Goal: Task Accomplishment & Management: Manage account settings

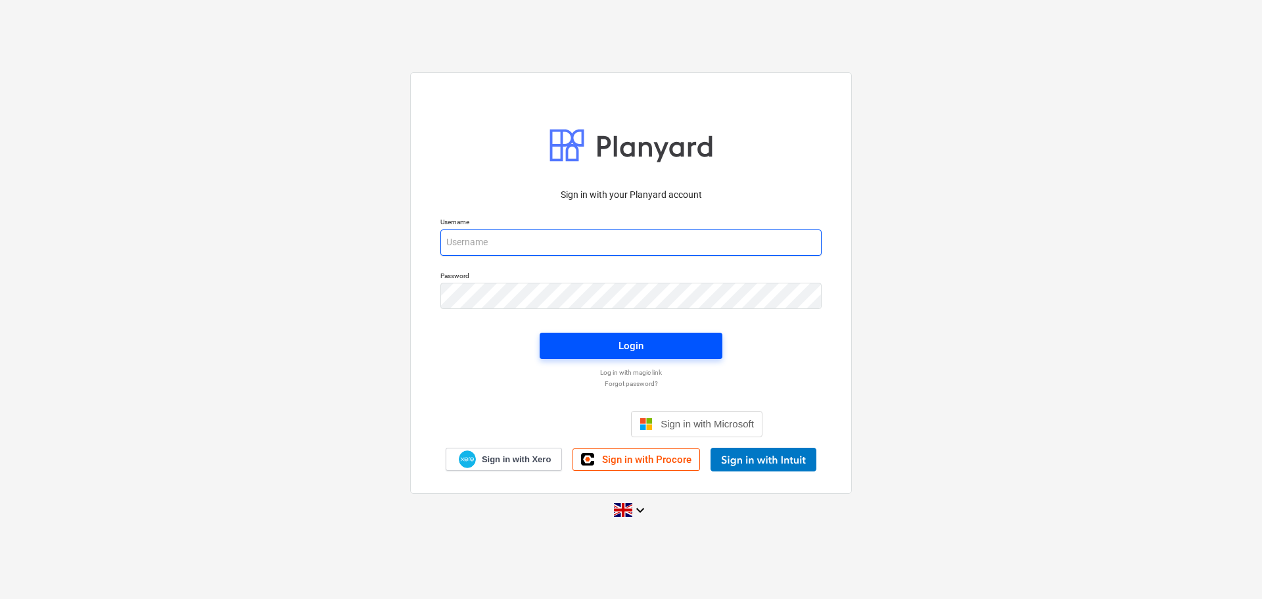
type input "[PERSON_NAME][EMAIL_ADDRESS][PERSON_NAME][DOMAIN_NAME]"
click at [634, 346] on div "Login" at bounding box center [631, 345] width 25 height 17
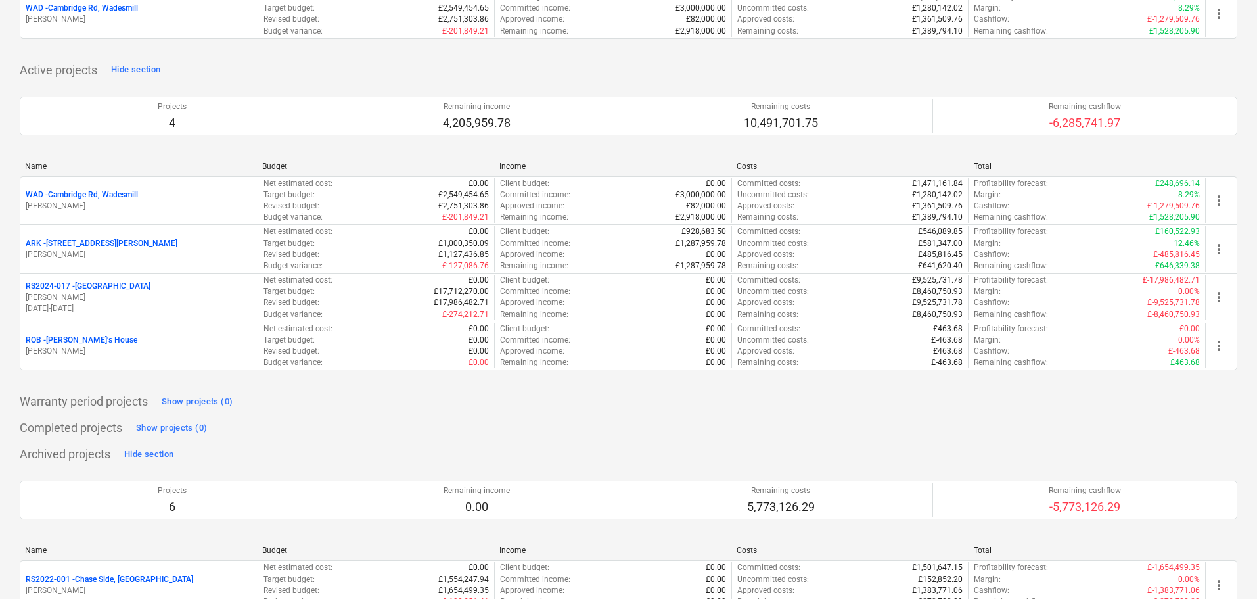
scroll to position [263, 0]
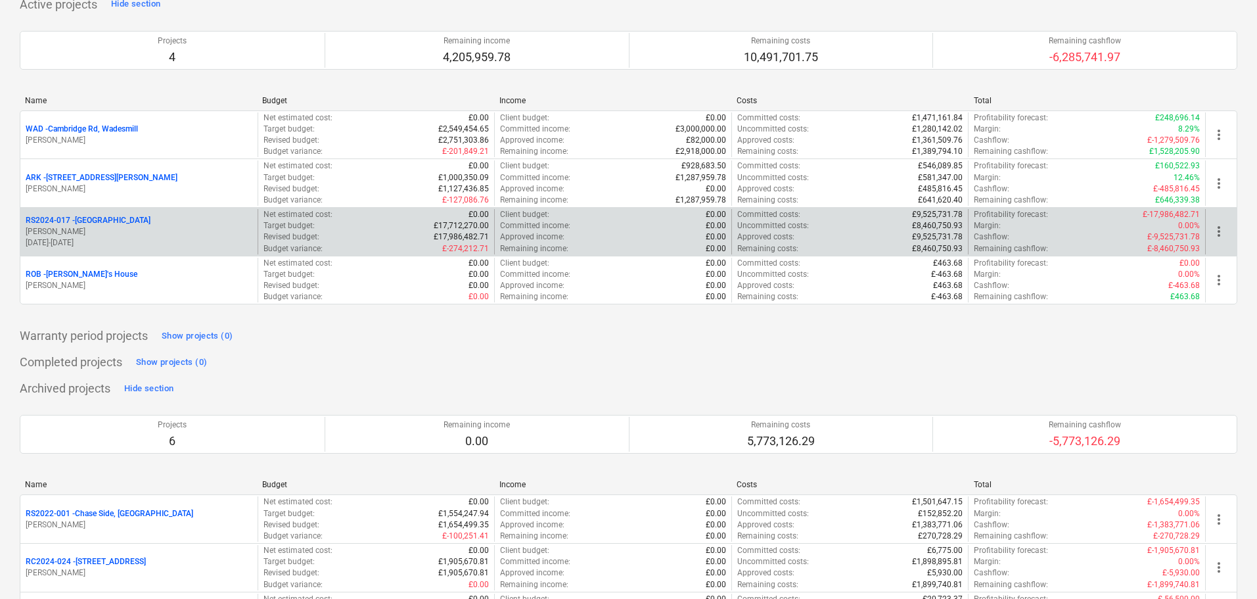
click at [116, 218] on p "RS2024-017 - [GEOGRAPHIC_DATA]" at bounding box center [88, 220] width 125 height 11
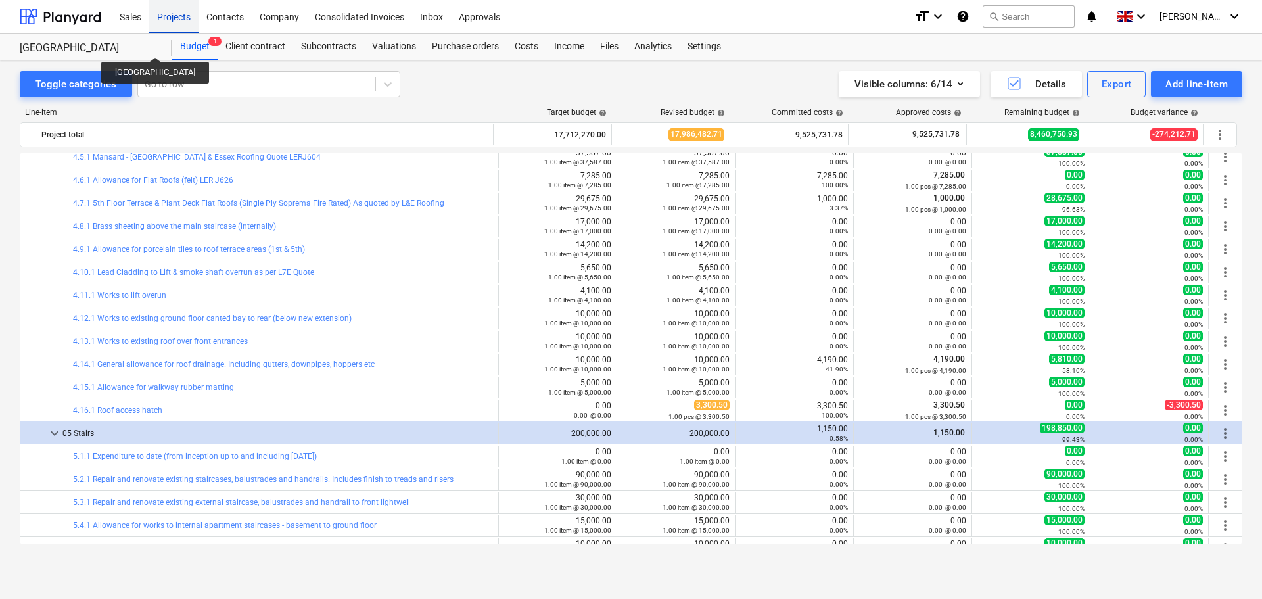
scroll to position [263, 0]
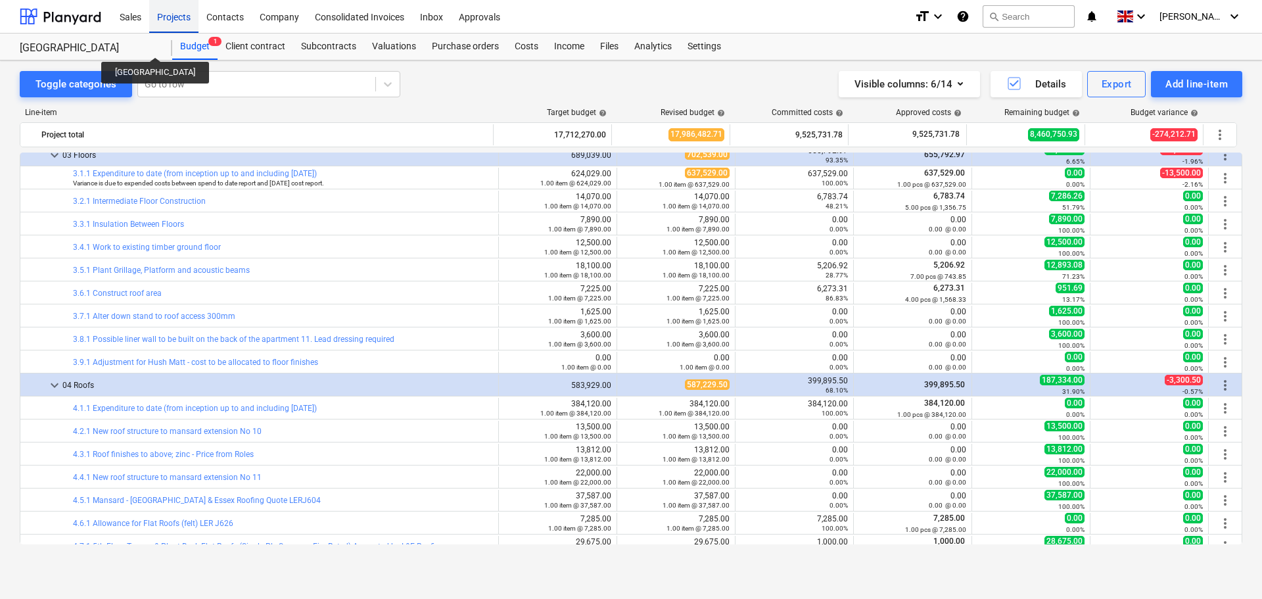
click at [174, 20] on div "Projects" at bounding box center [173, 16] width 49 height 34
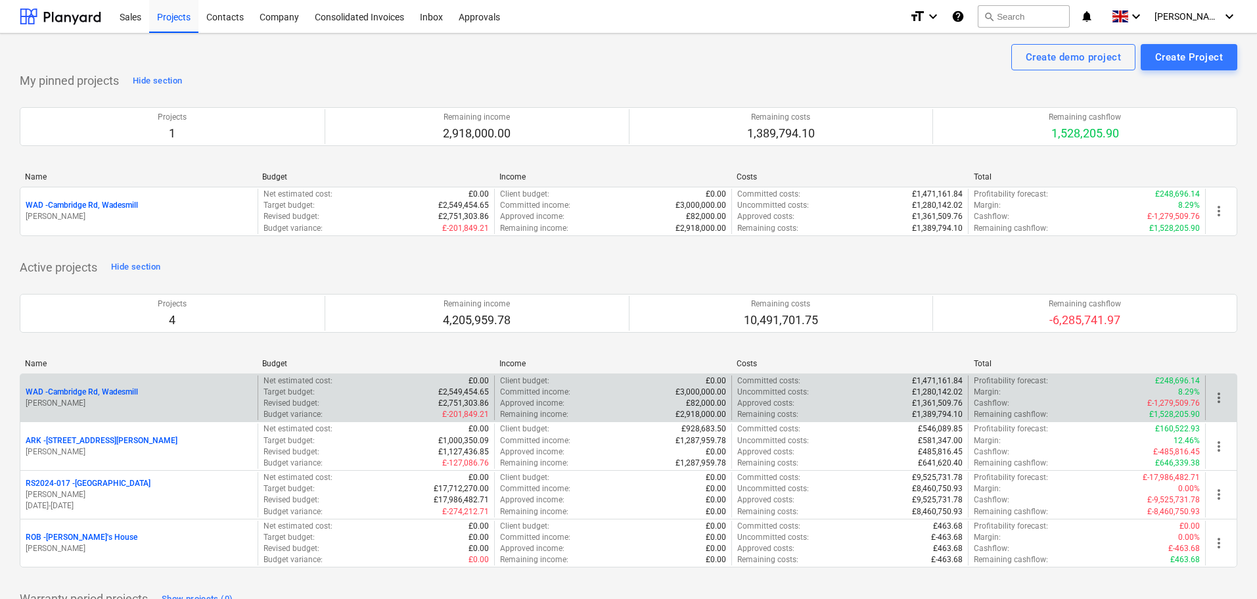
click at [116, 389] on p "WAD - Cambridge Rd, Wadesmill" at bounding box center [82, 391] width 112 height 11
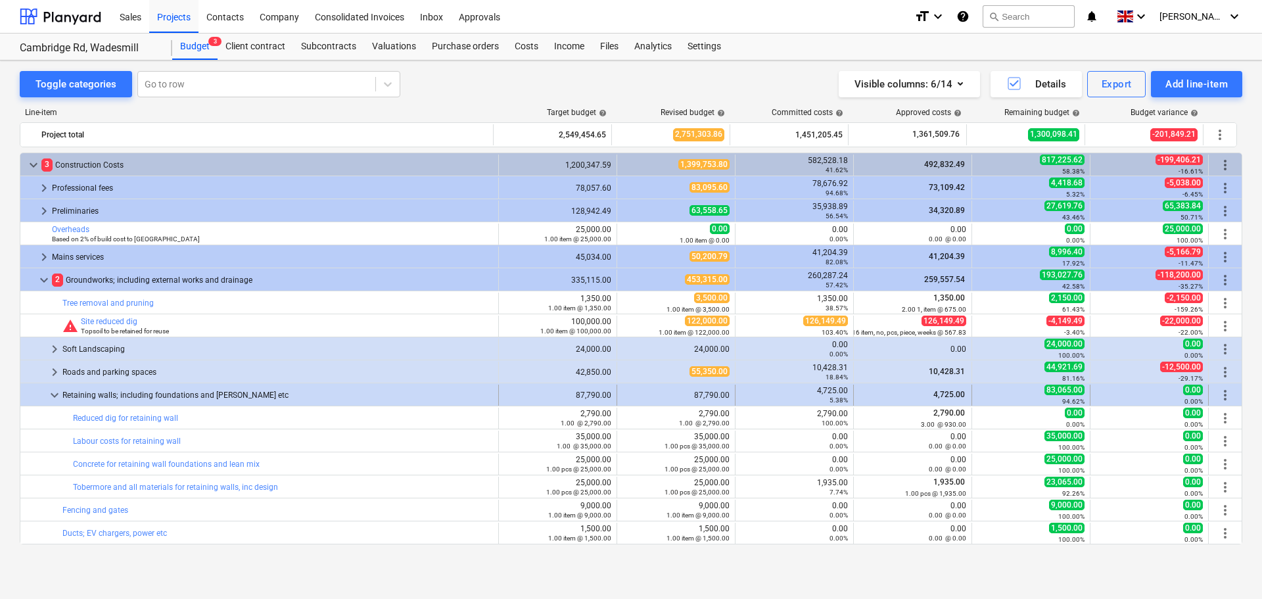
scroll to position [155, 0]
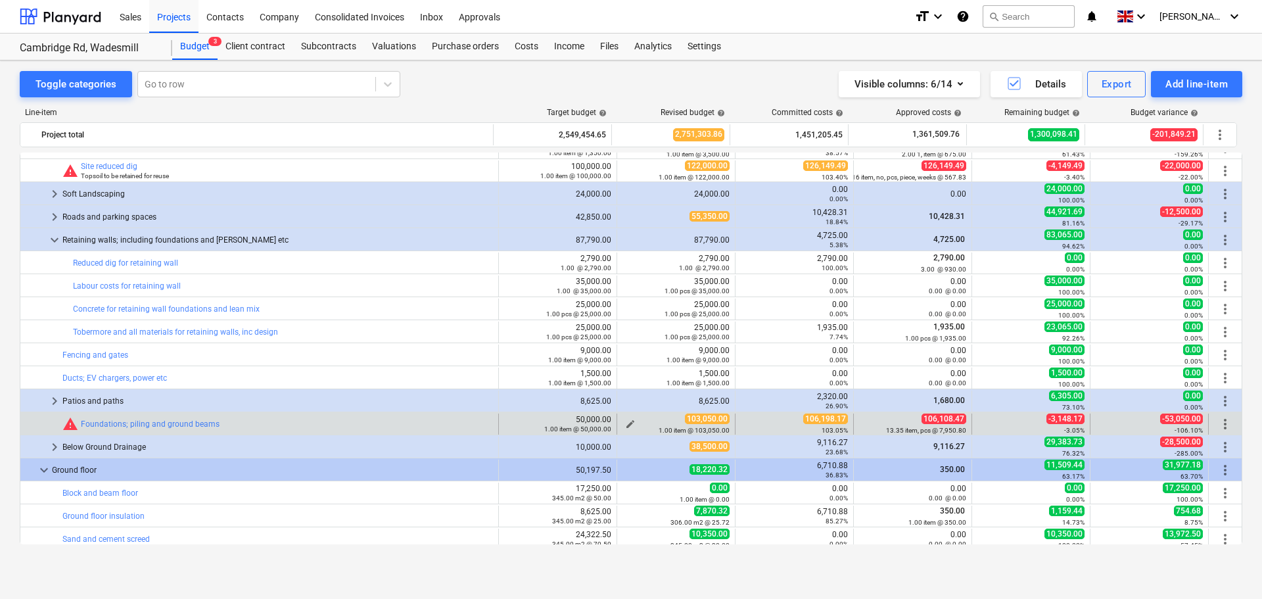
click at [625, 421] on span "edit" at bounding box center [630, 424] width 11 height 11
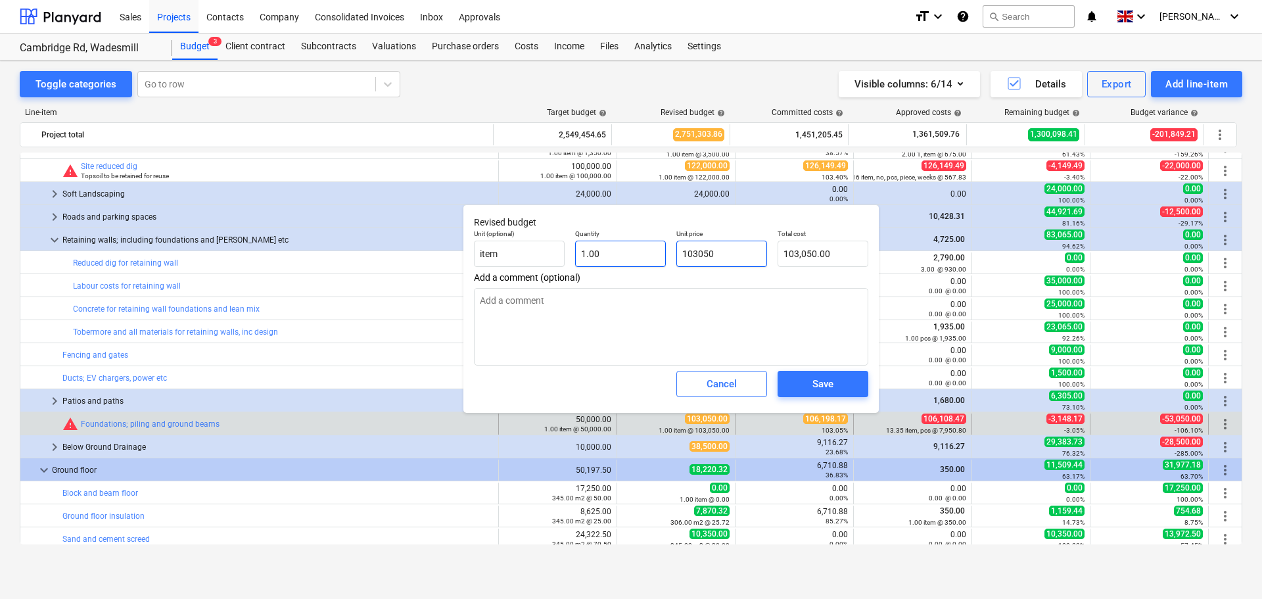
drag, startPoint x: 764, startPoint y: 254, endPoint x: 609, endPoint y: 248, distance: 154.6
click at [609, 248] on div "Unit (optional) item Quantity 1.00 Unit price 103050 Total cost 103,050.00" at bounding box center [671, 248] width 405 height 48
type input "1"
type textarea "x"
type input "1.00"
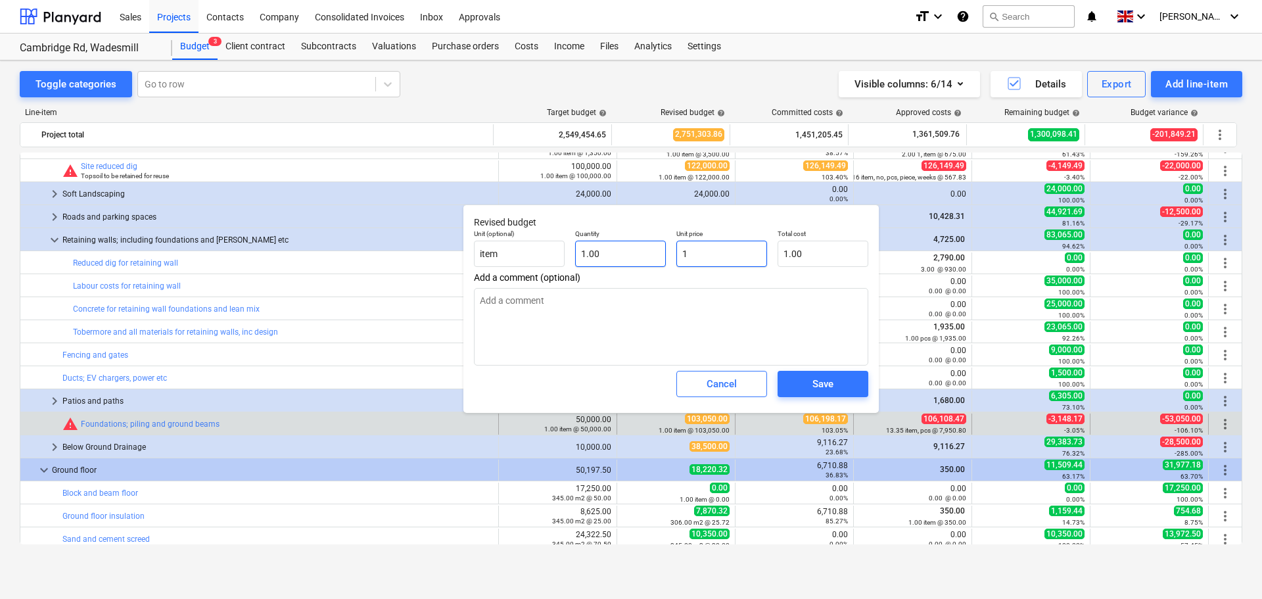
type input "10"
type textarea "x"
type input "10.00"
type input "106"
type textarea "x"
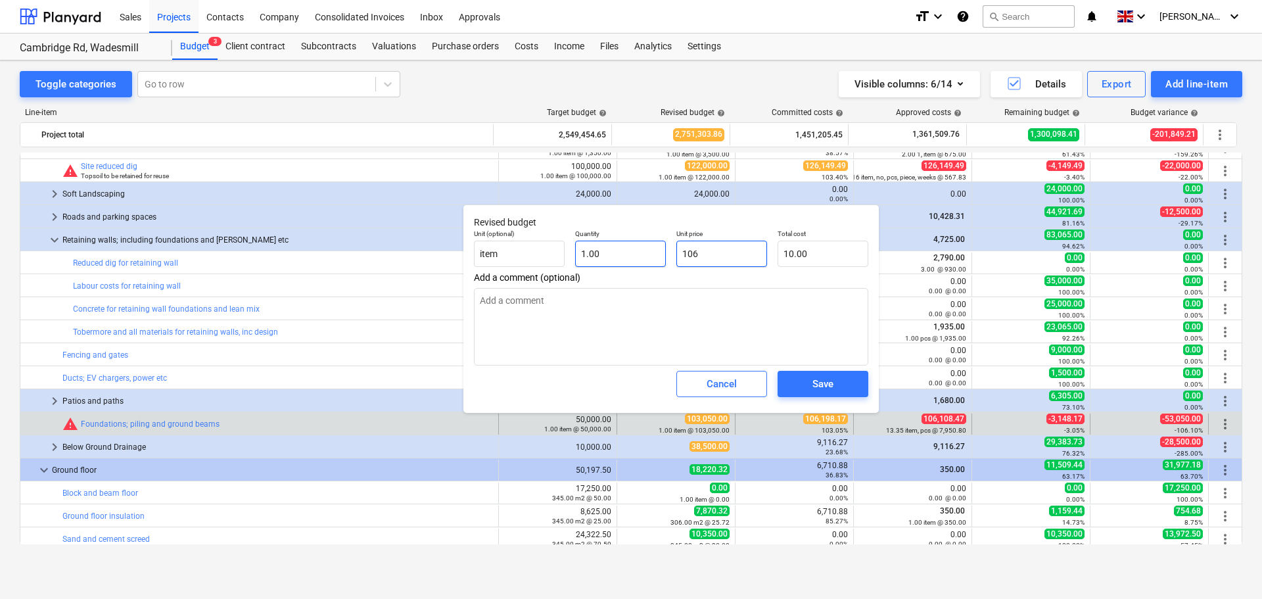
type input "106.00"
type input "1061"
type textarea "x"
type input "1,061.00"
type input "10610"
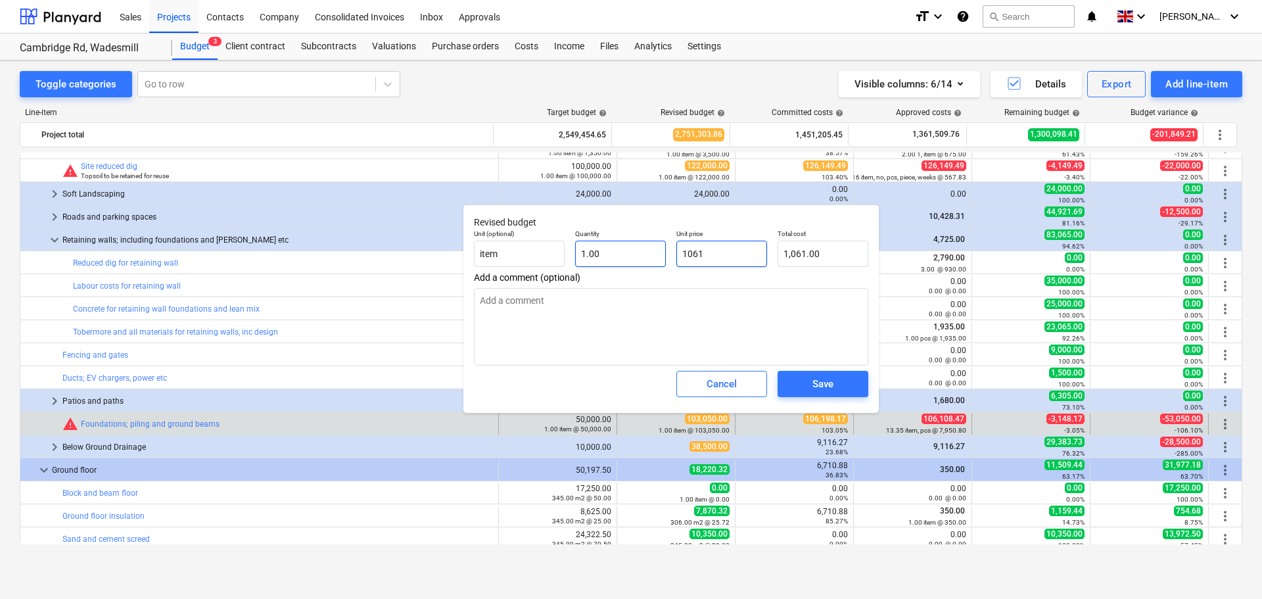
type textarea "x"
type input "10,610.00"
type input "106108"
type textarea "x"
type input "106,108.00"
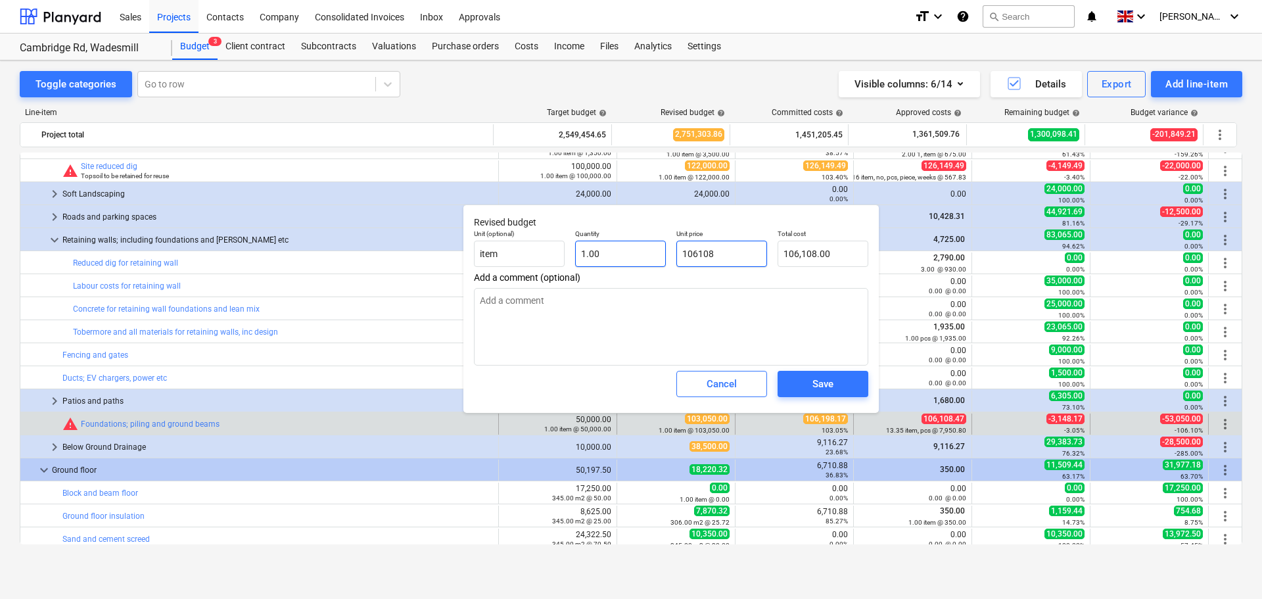
type input "106108."
type textarea "x"
type input "106108"
type textarea "x"
type input "10610"
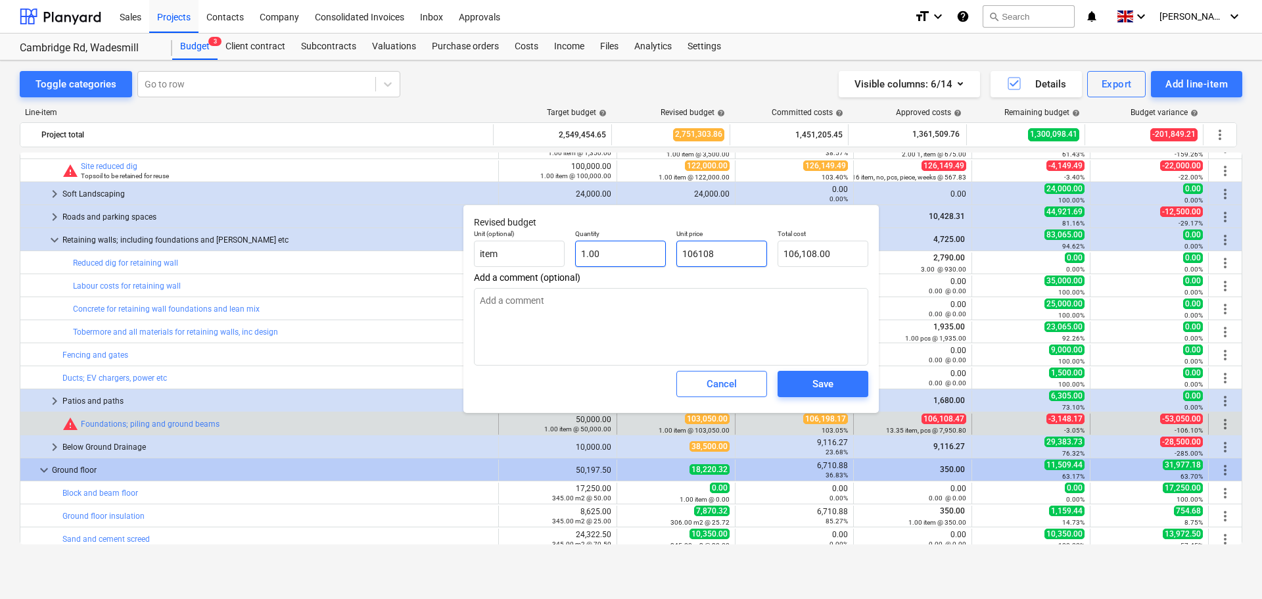
type textarea "x"
type input "10,610.00"
type input "1061"
type textarea "x"
type input "1,061.00"
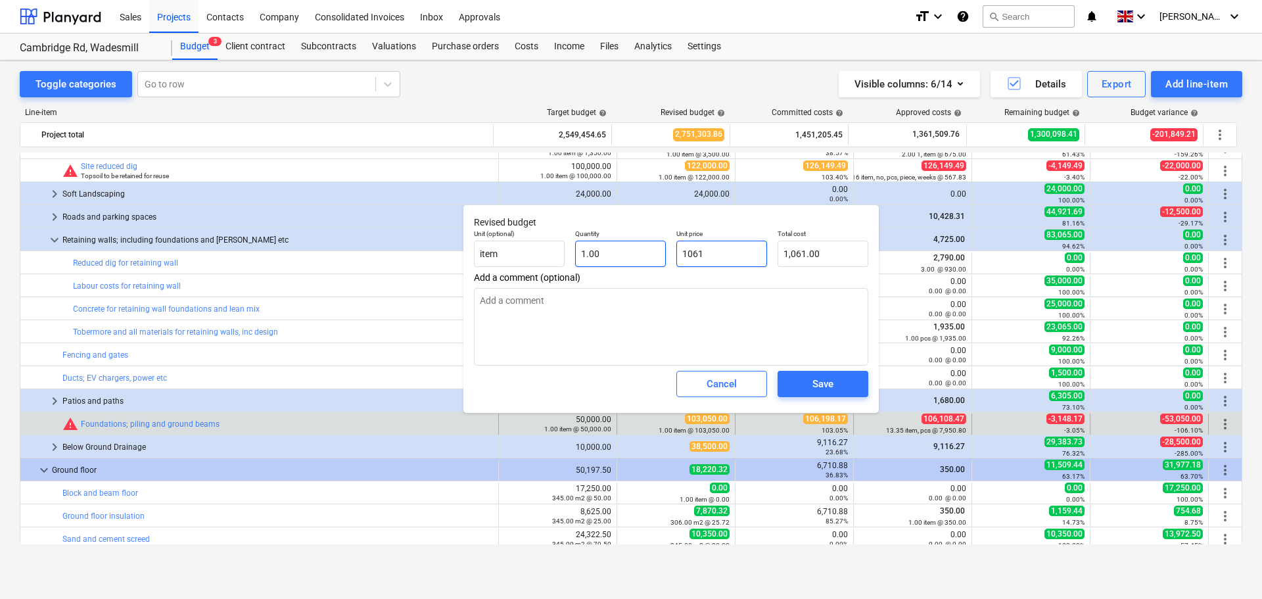
type input "106"
type textarea "x"
type input "106.00"
type input "10"
type textarea "x"
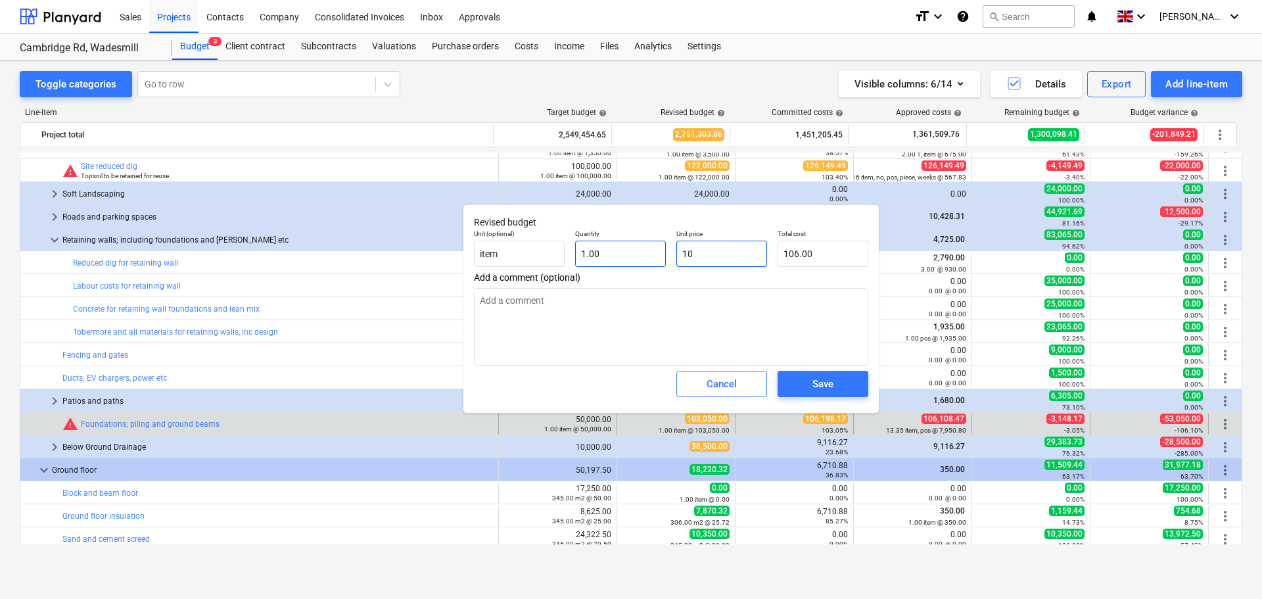
type input "10.00"
type input "106"
type textarea "x"
type input "106.00"
type input "1062"
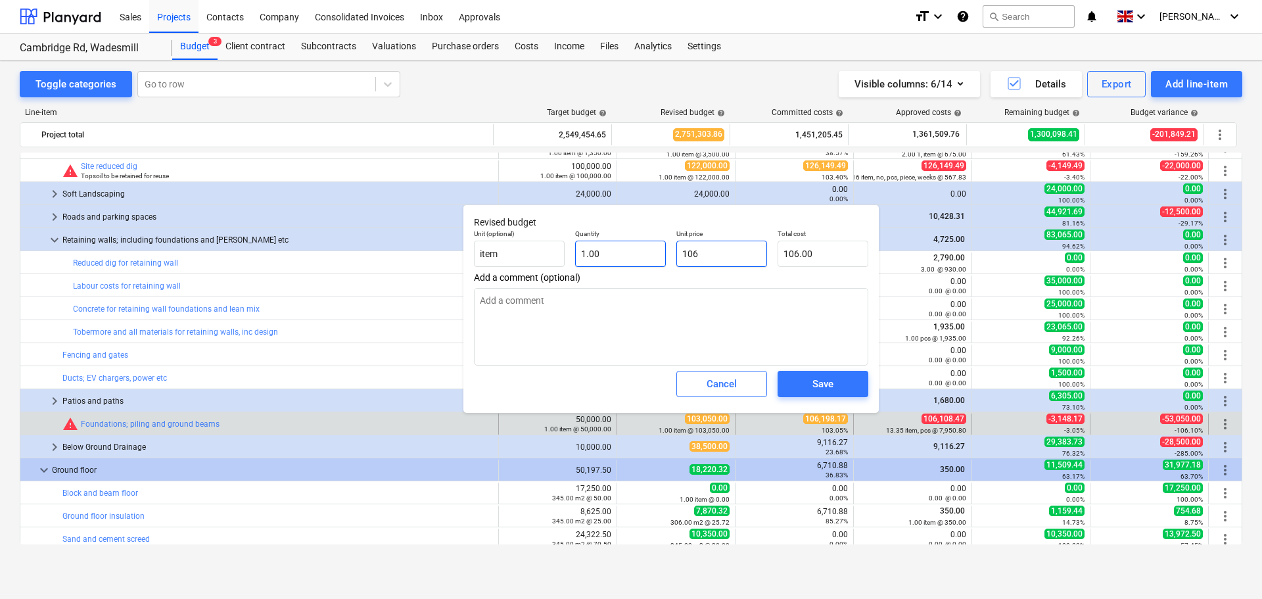
type textarea "x"
type input "1,062.00"
type input "10620"
type textarea "x"
type input "10,620.00"
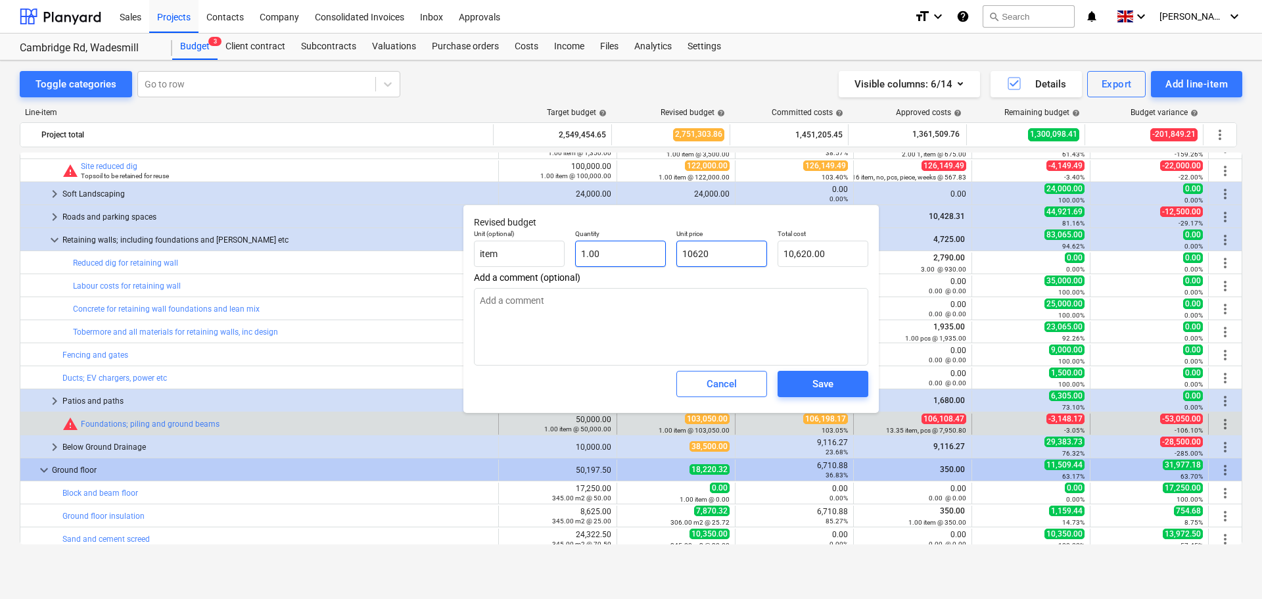
type input "106200"
type textarea "x"
type input "106,200.00"
click at [817, 376] on div "Save" at bounding box center [822, 383] width 21 height 17
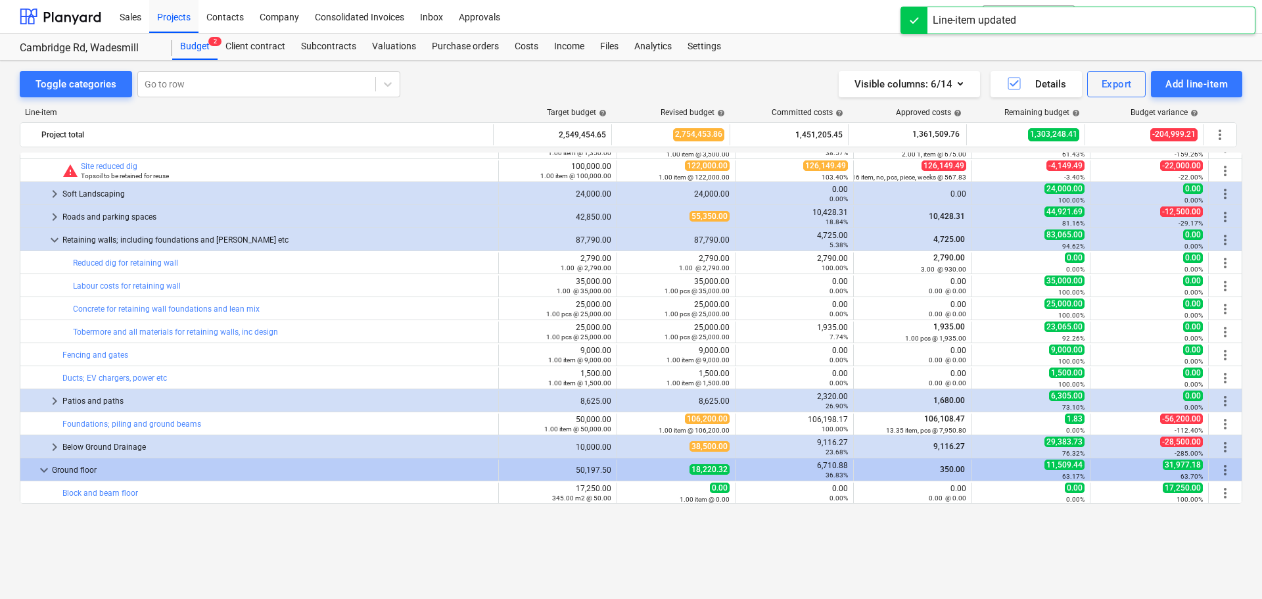
scroll to position [89, 0]
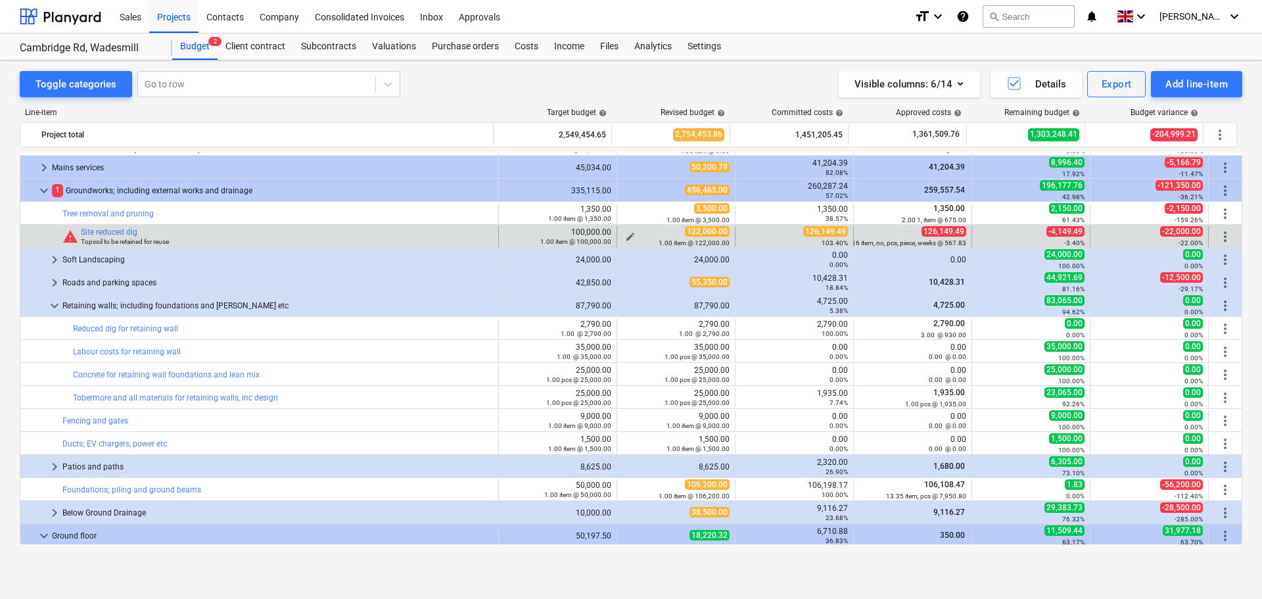
click at [627, 234] on span "edit" at bounding box center [630, 236] width 11 height 11
type textarea "x"
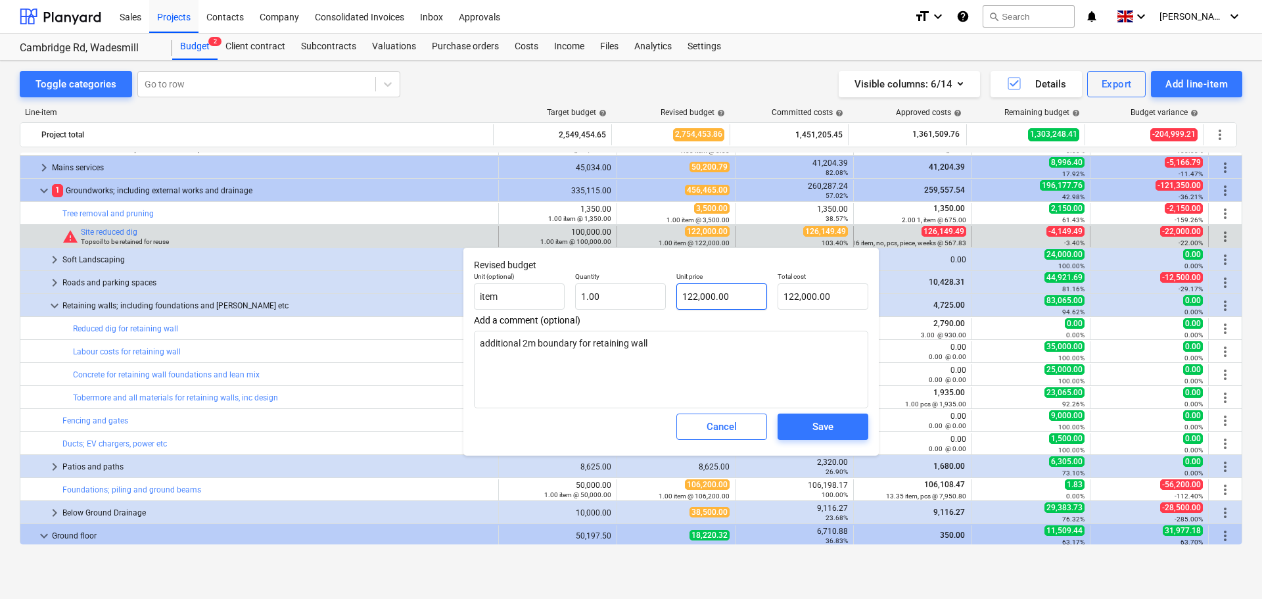
type input "122000"
drag, startPoint x: 759, startPoint y: 297, endPoint x: 628, endPoint y: 287, distance: 131.2
click at [628, 287] on div "Unit (optional) item Quantity 1.00 Unit price 122000 Total cost 122,000.00" at bounding box center [671, 291] width 405 height 48
type textarea "x"
type input "1"
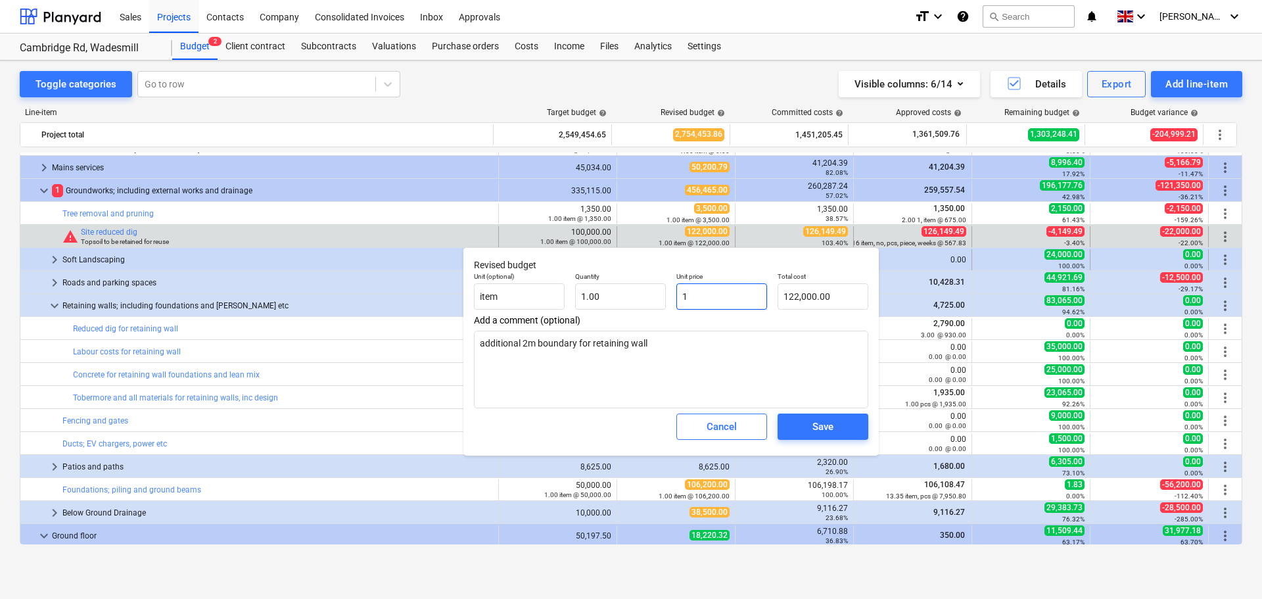
type input "1.00"
type textarea "x"
type input "12"
type input "12.00"
type textarea "x"
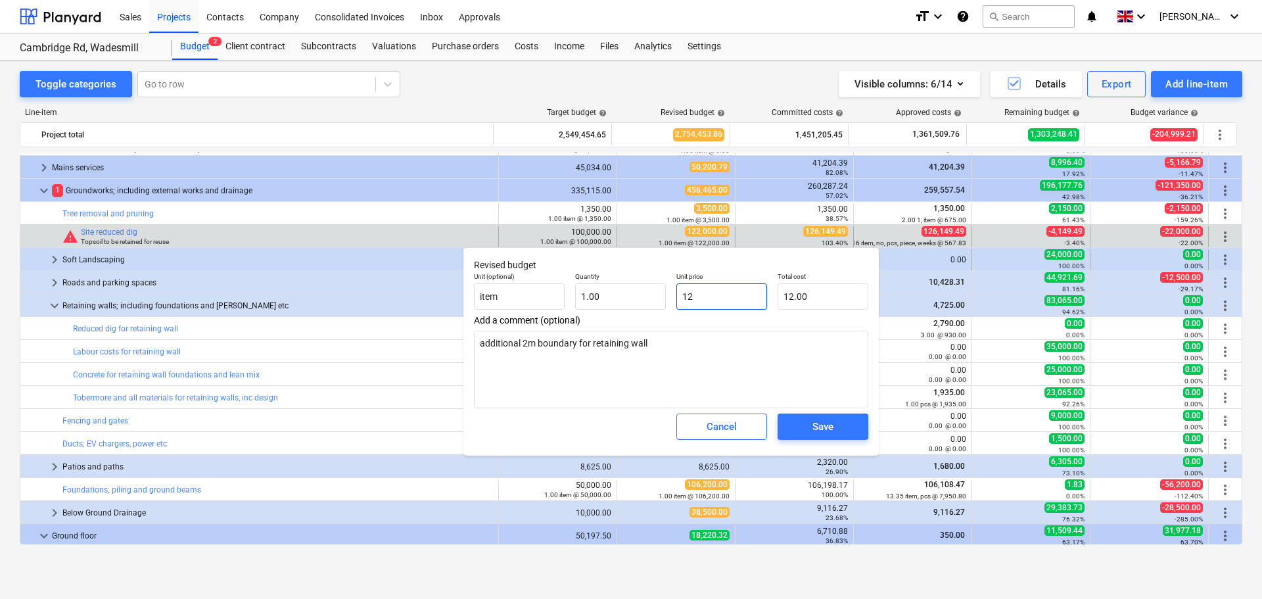
type input "126"
type input "126.00"
type textarea "x"
type input "1261"
type input "1,261.00"
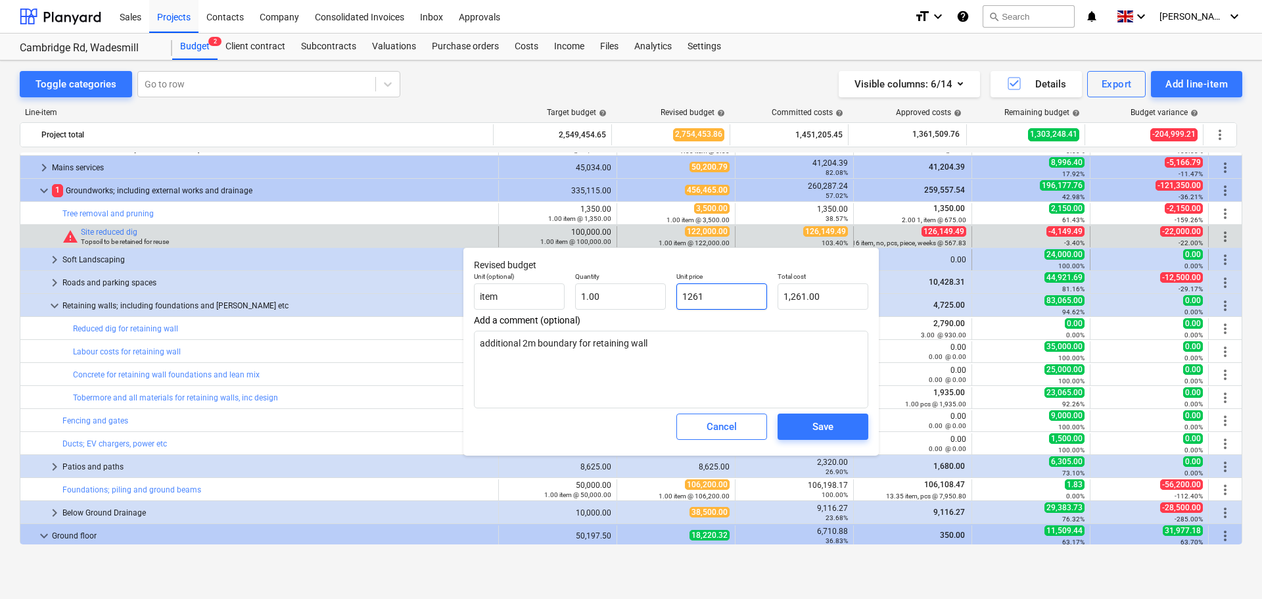
type textarea "x"
type input "12614"
type input "12,614.00"
type textarea "x"
type input "126149"
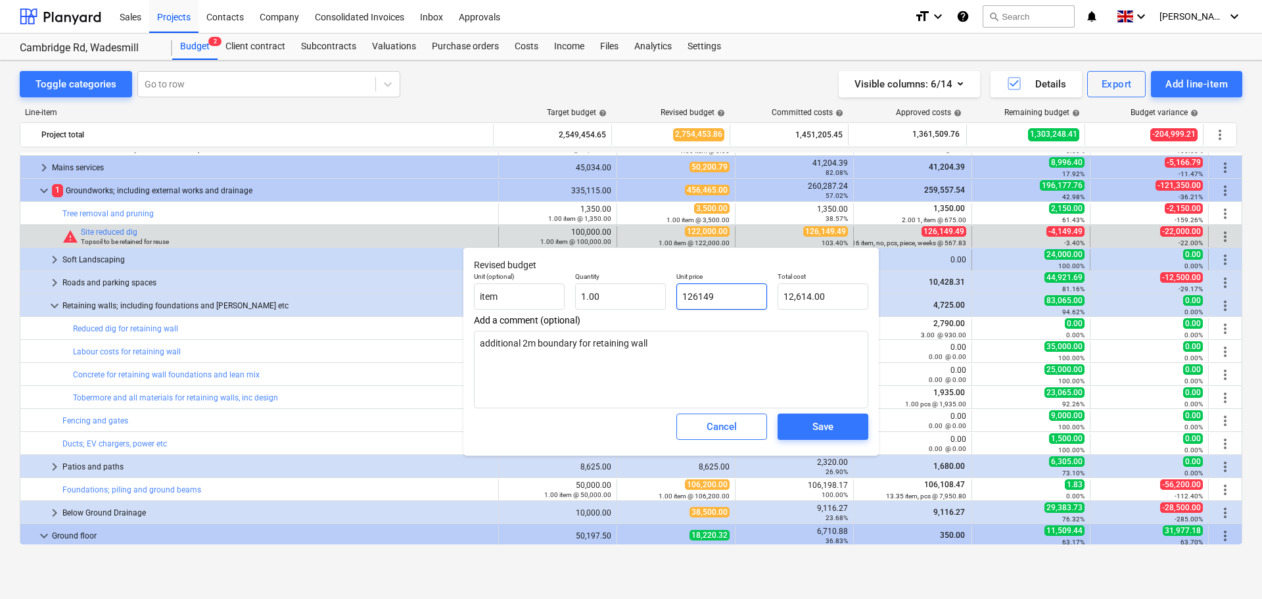
type input "126,149.00"
type textarea "x"
type input "126149."
type textarea "x"
type input "126149.4"
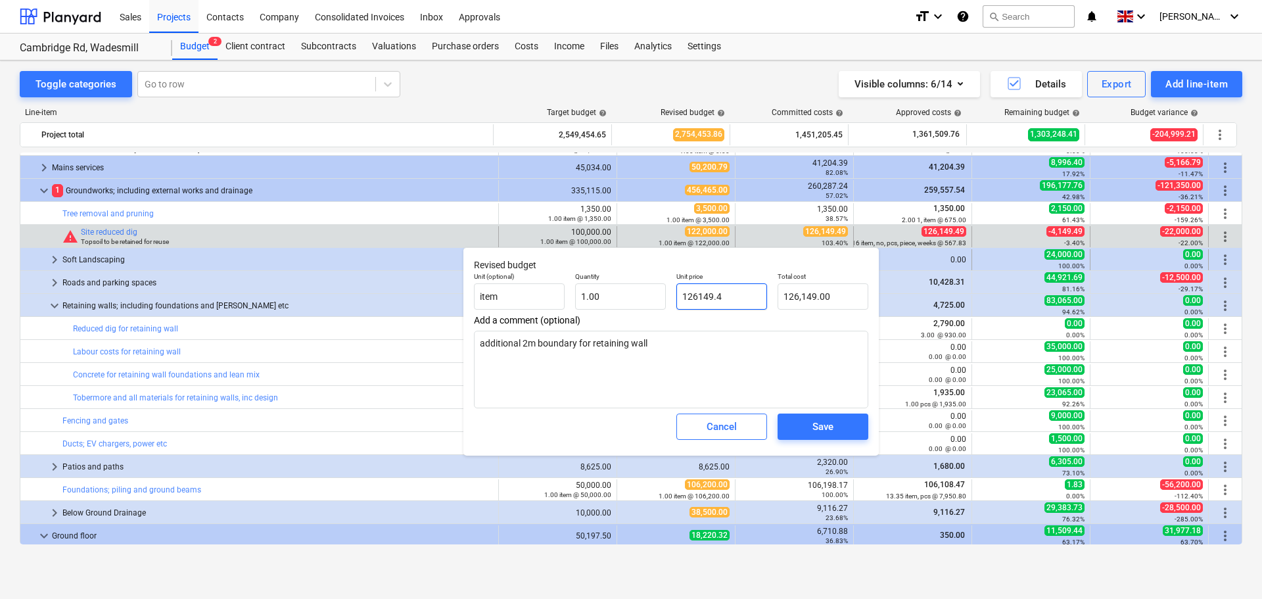
type input "126,149.40"
type textarea "x"
type input "126149.49"
type input "126,149.49"
click at [828, 427] on div "Save" at bounding box center [822, 426] width 21 height 17
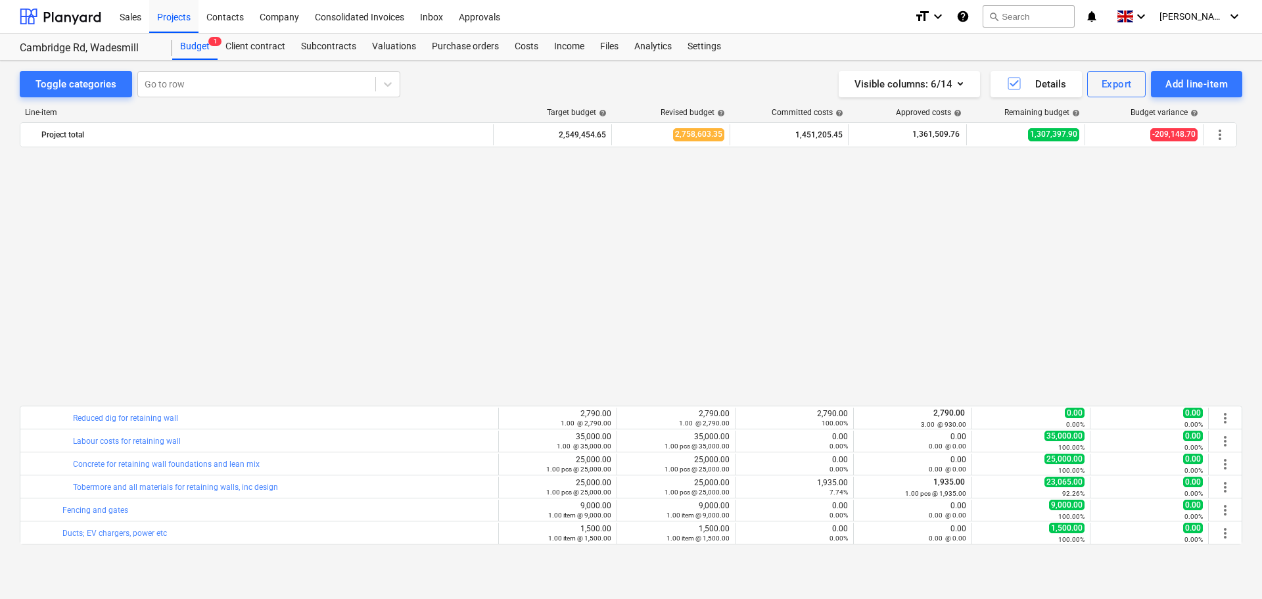
scroll to position [526, 0]
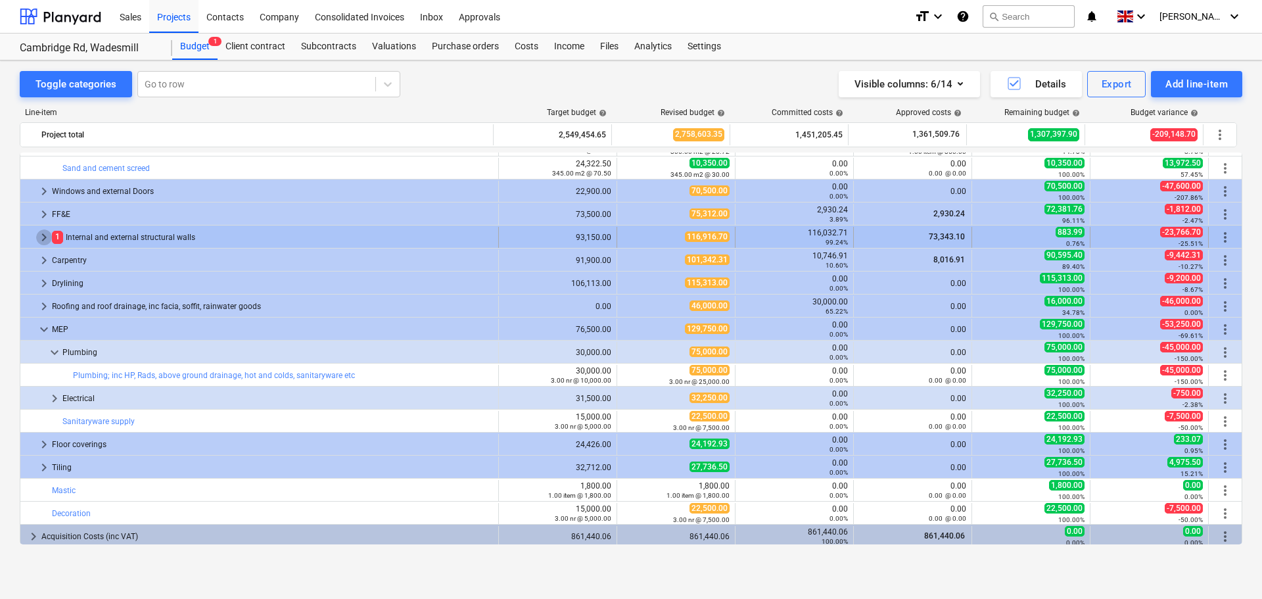
click at [41, 235] on span "keyboard_arrow_right" at bounding box center [44, 237] width 16 height 16
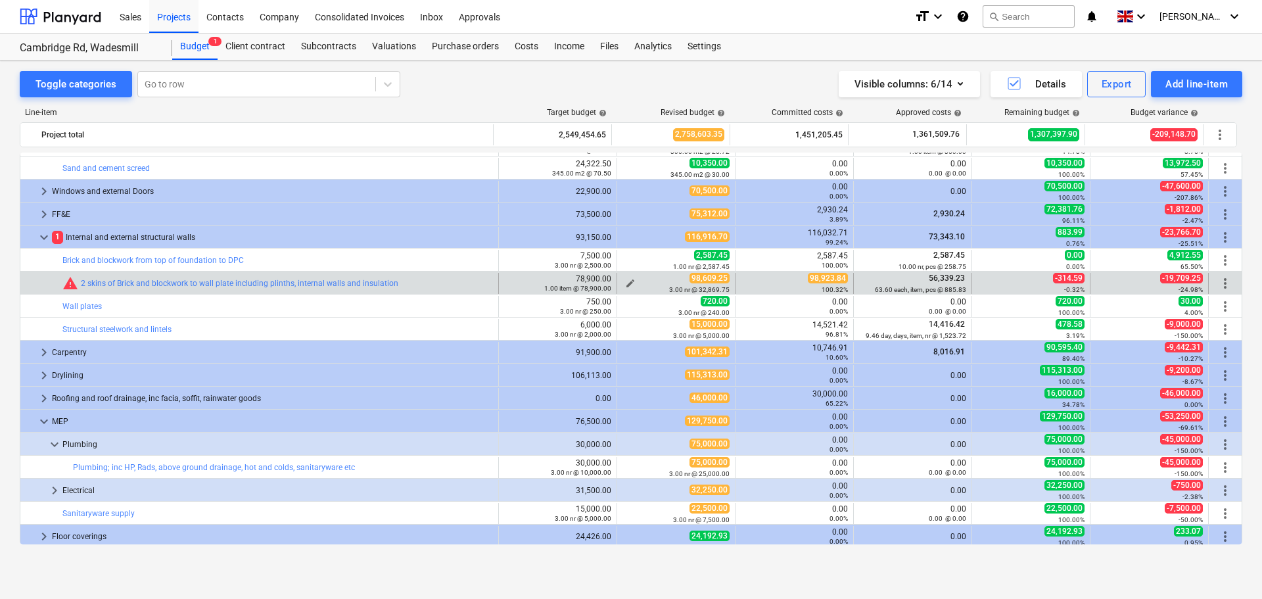
click at [632, 282] on button "edit" at bounding box center [630, 283] width 16 height 16
type textarea "x"
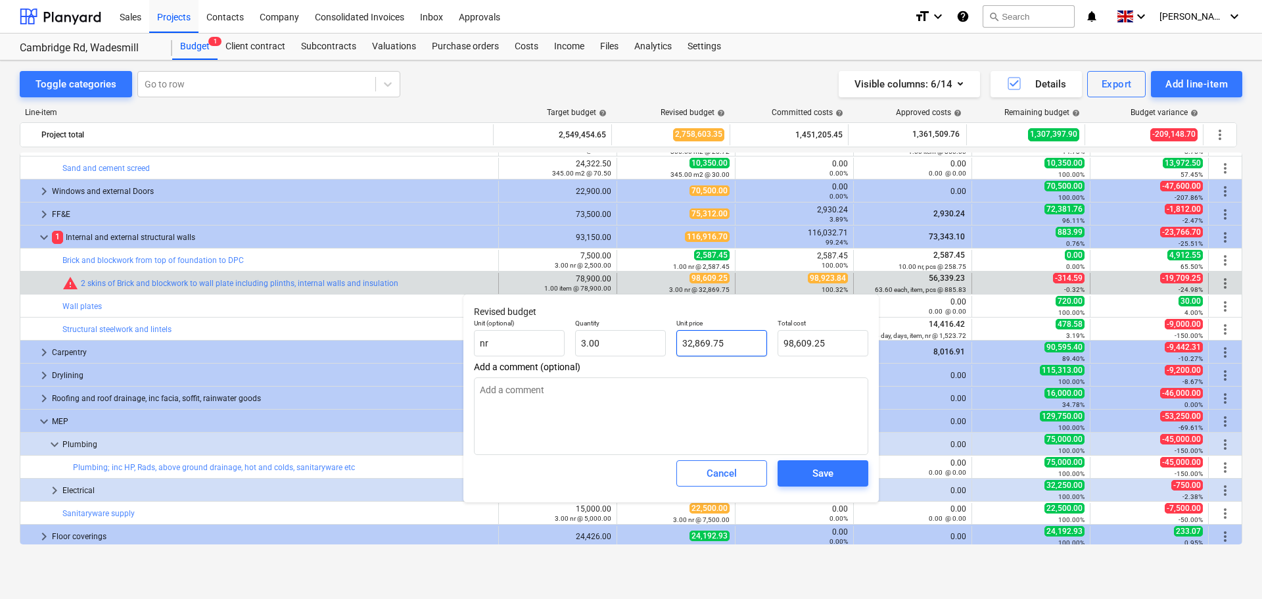
type input "32869.75"
drag, startPoint x: 719, startPoint y: 336, endPoint x: 642, endPoint y: 335, distance: 77.6
click at [642, 335] on div "Unit (optional) nr Quantity 3.00 Unit price 32869.75 Total cost 98,609.25" at bounding box center [671, 338] width 405 height 48
type textarea "x"
type input "9"
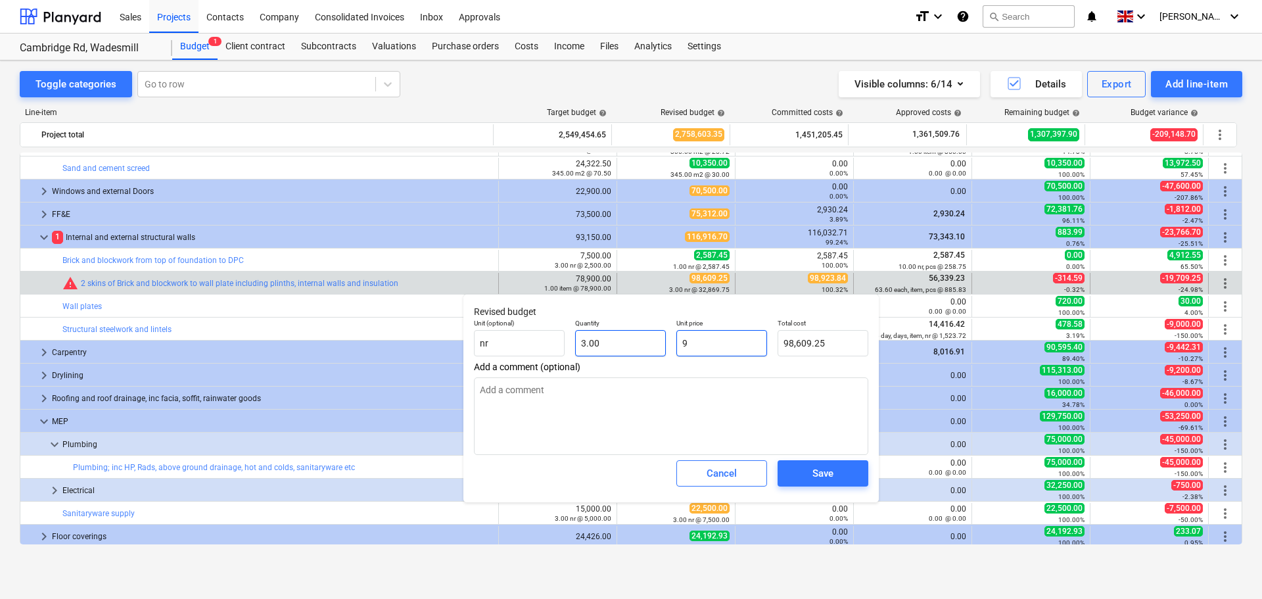
type input "27.00"
type textarea "x"
type input "98"
type input "294.00"
type textarea "x"
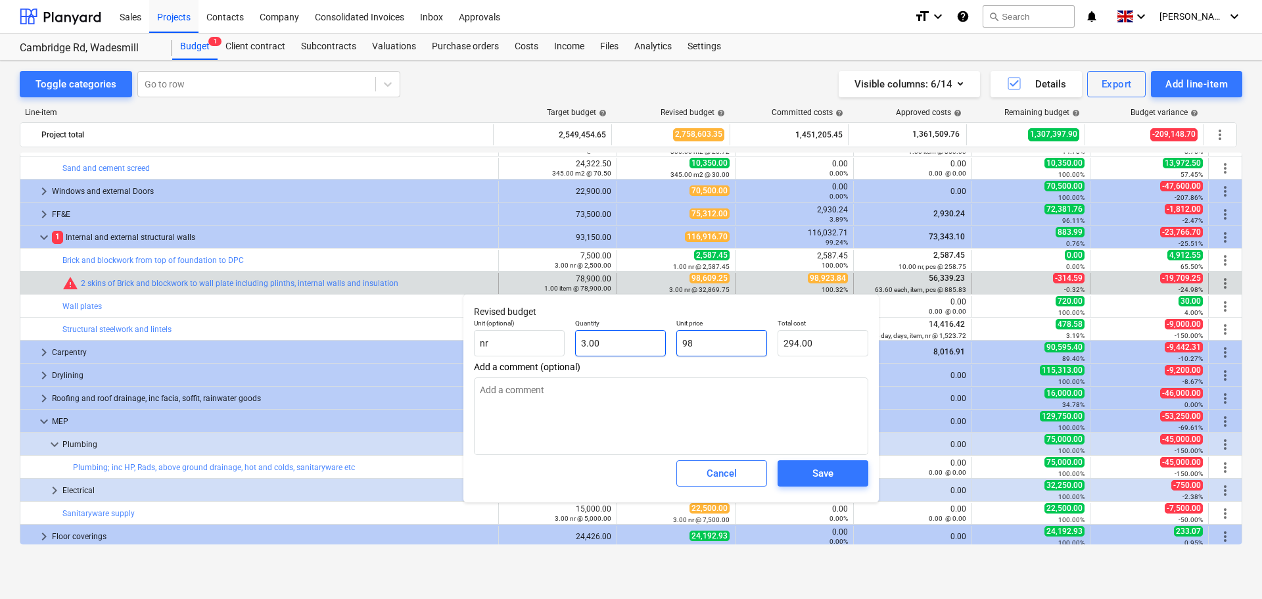
type input "989"
type input "2,967.00"
type textarea "x"
type input "9892"
type input "29,676.00"
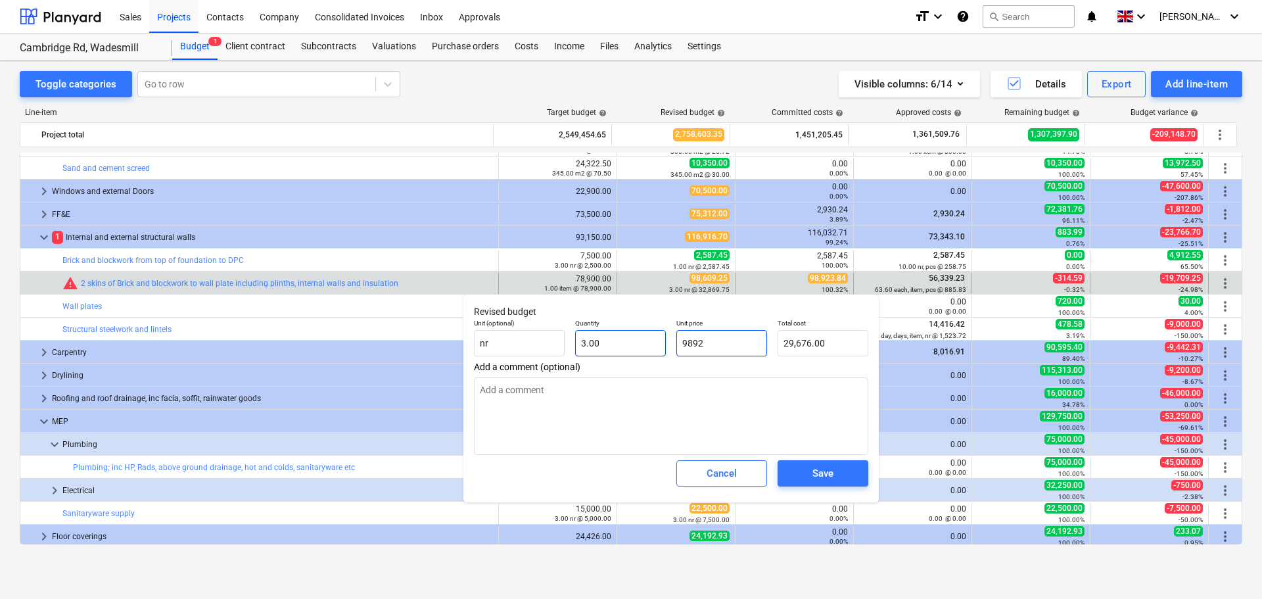
type textarea "x"
type input "98923"
type input "296,769.00"
type textarea "x"
type input "98923."
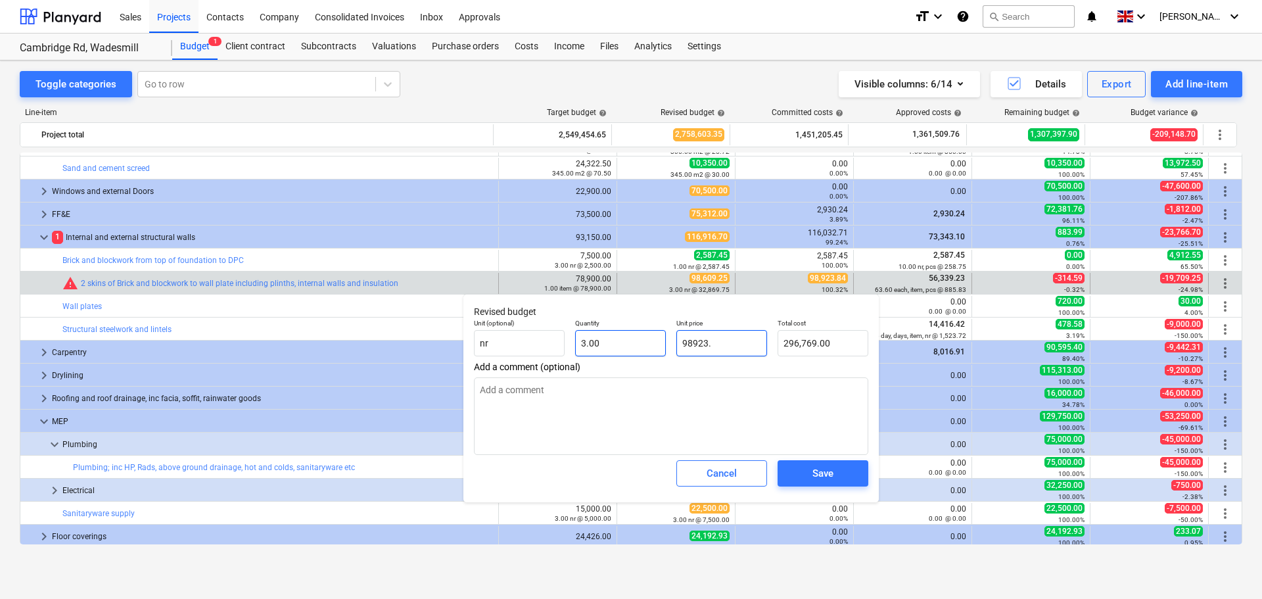
type textarea "x"
type input "98923.8"
type input "296,771.40"
type textarea "x"
type input "98923.84"
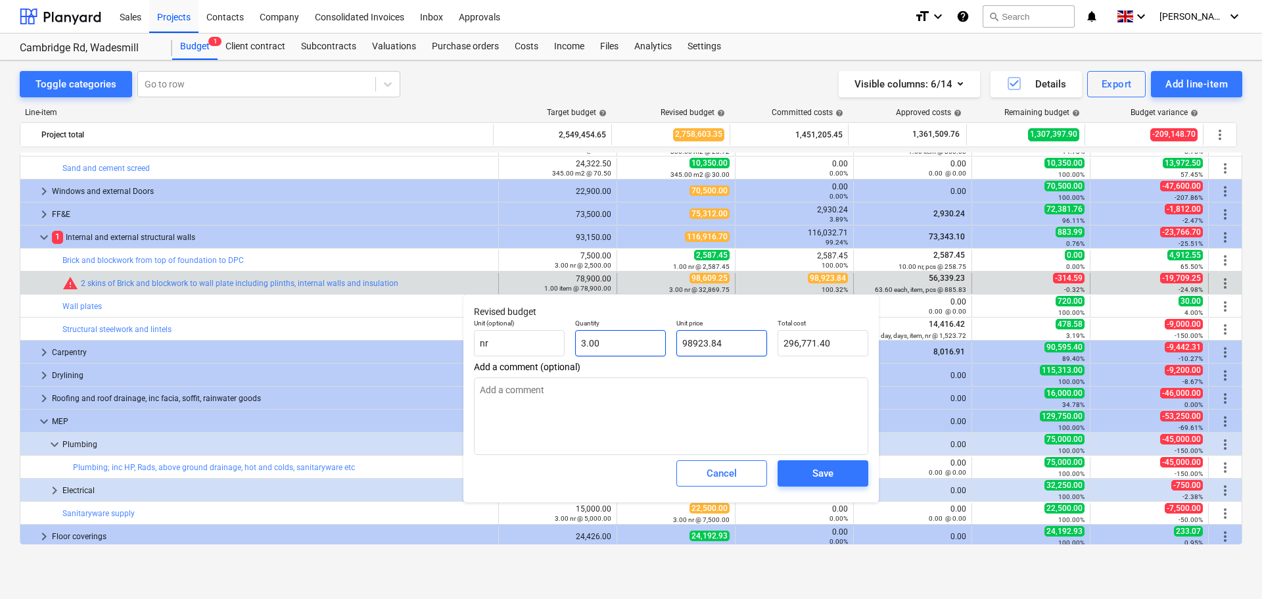
type input "296,771.52"
click at [807, 471] on span "Save" at bounding box center [822, 473] width 59 height 17
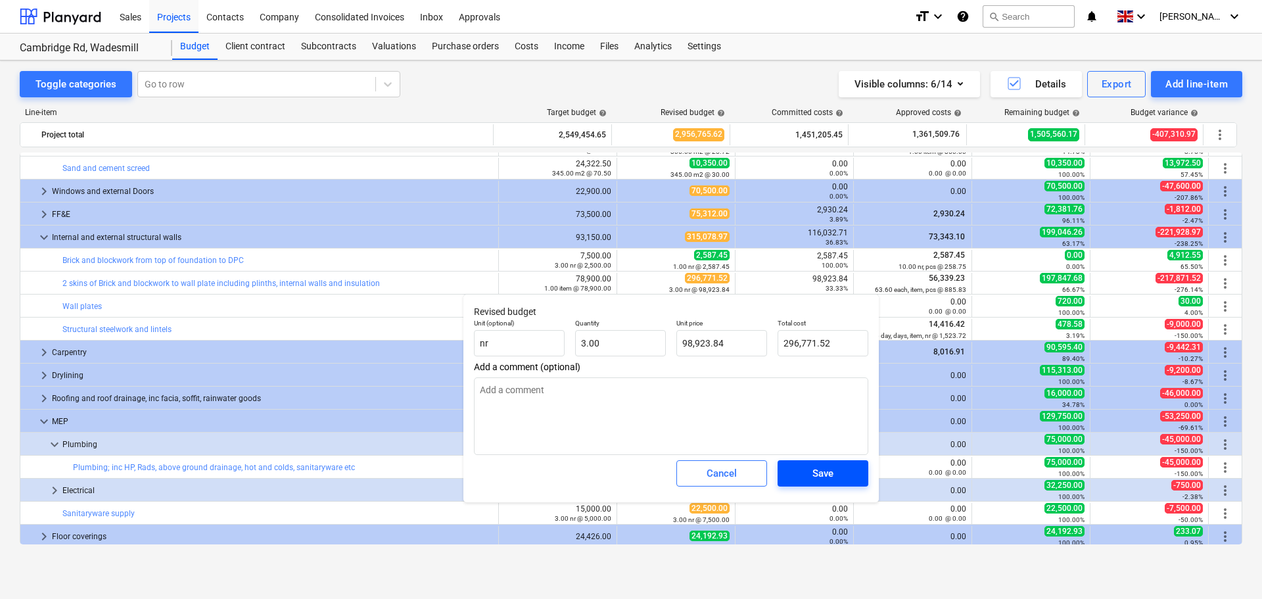
type textarea "x"
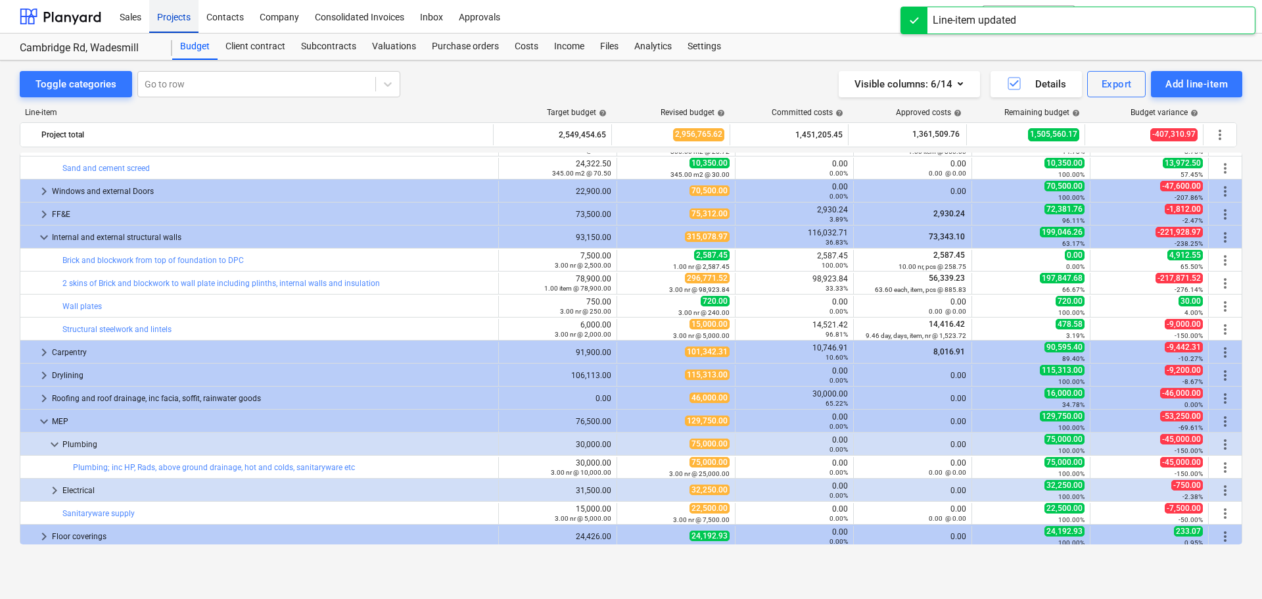
click at [163, 21] on div "Projects" at bounding box center [173, 16] width 49 height 34
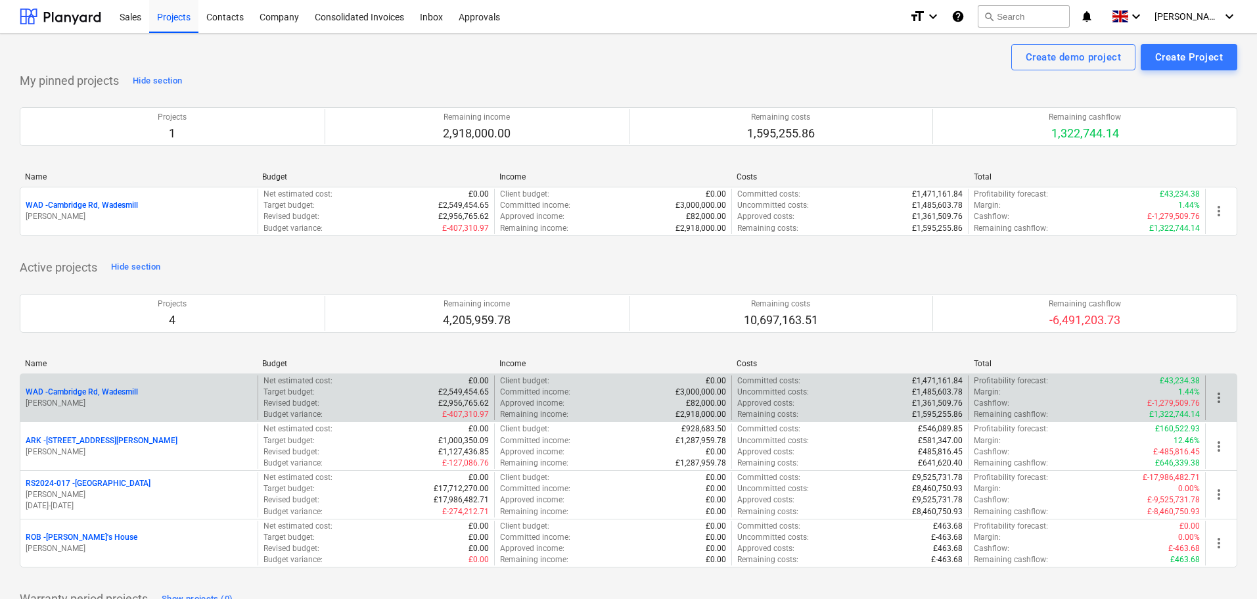
click at [107, 388] on p "WAD - Cambridge Rd, Wadesmill" at bounding box center [82, 391] width 112 height 11
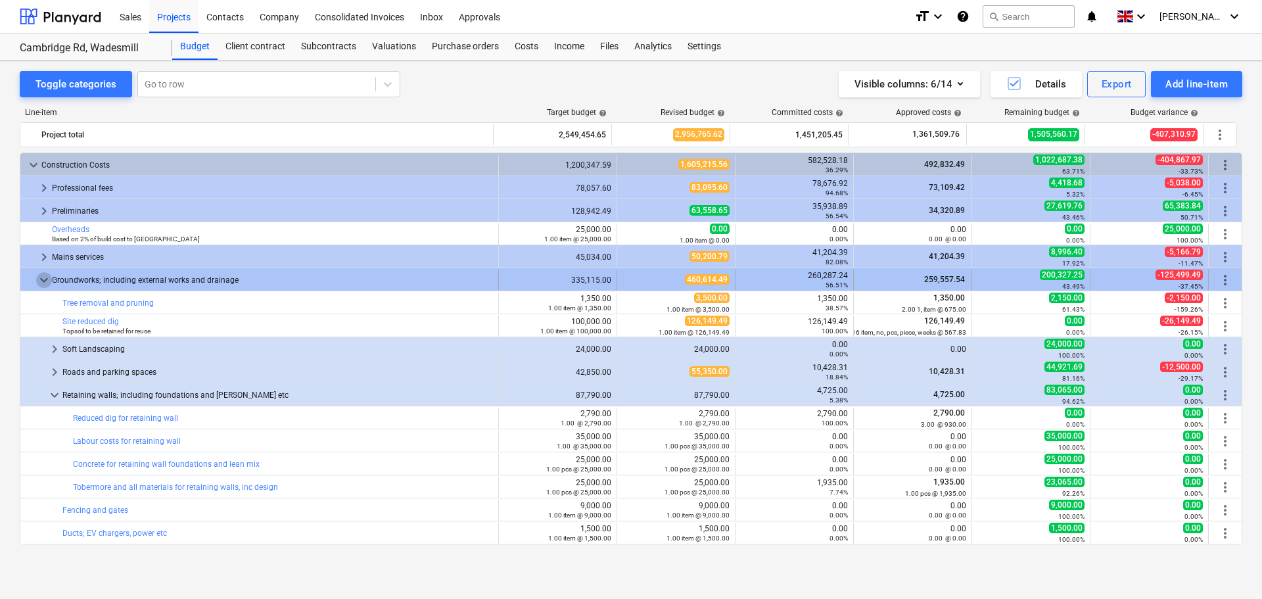
click at [47, 283] on span "keyboard_arrow_down" at bounding box center [44, 280] width 16 height 16
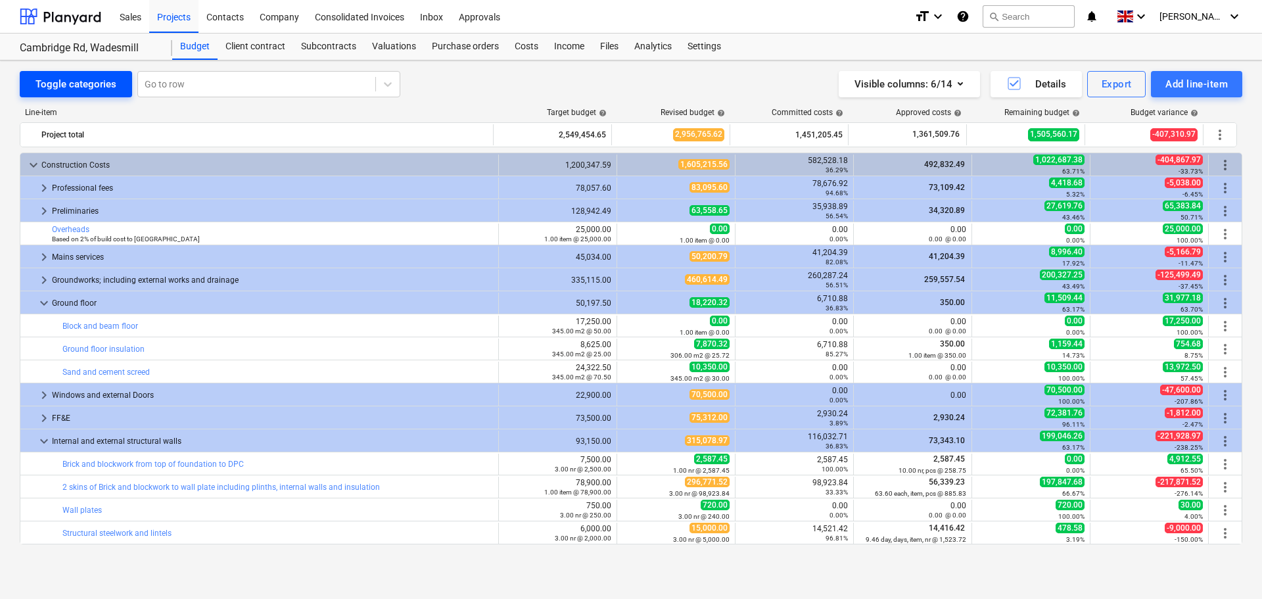
click at [95, 86] on div "Toggle categories" at bounding box center [75, 84] width 81 height 17
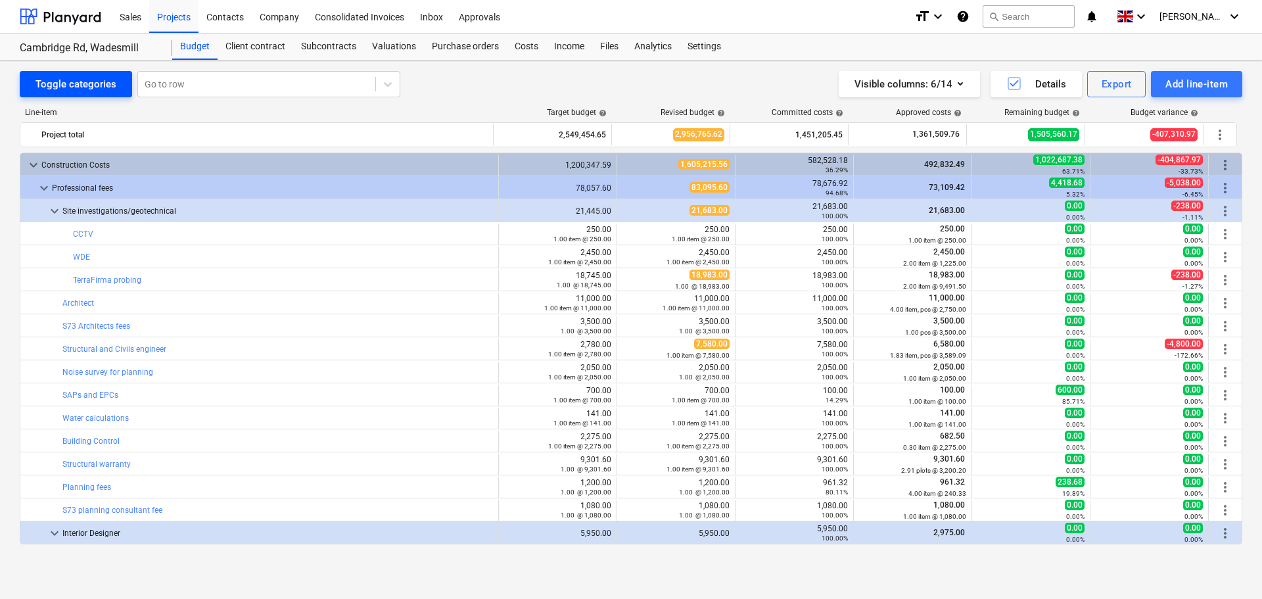
click at [97, 84] on div "Toggle categories" at bounding box center [75, 84] width 81 height 17
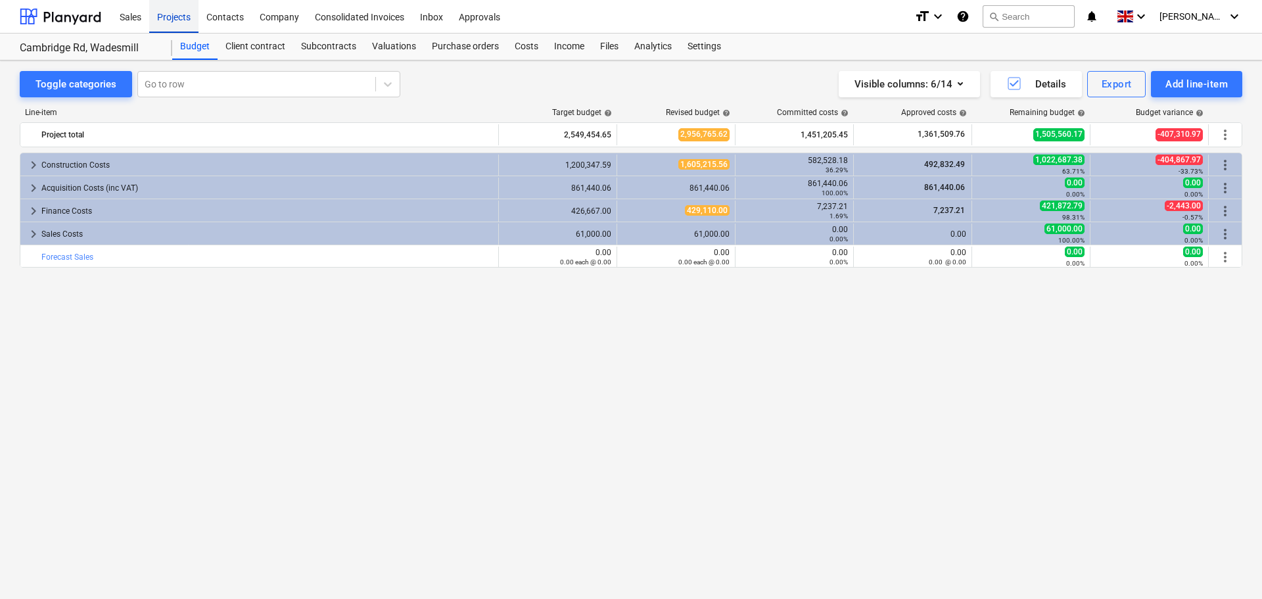
click at [179, 18] on div "Projects" at bounding box center [173, 16] width 49 height 34
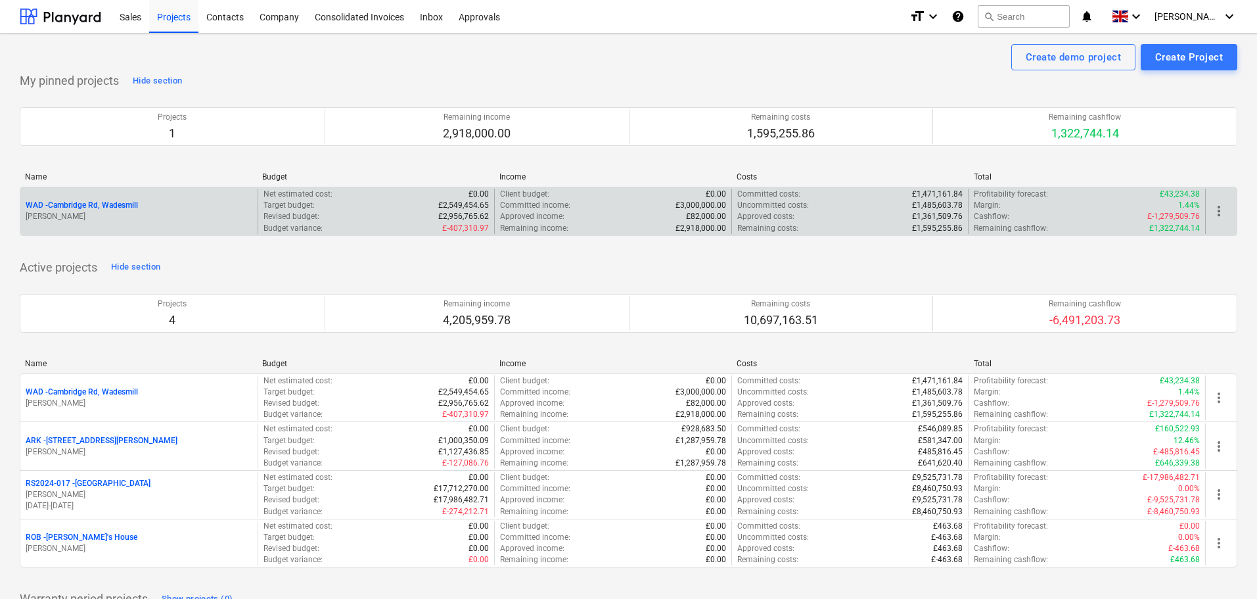
click at [95, 203] on p "WAD - Cambridge Rd, Wadesmill" at bounding box center [82, 205] width 112 height 11
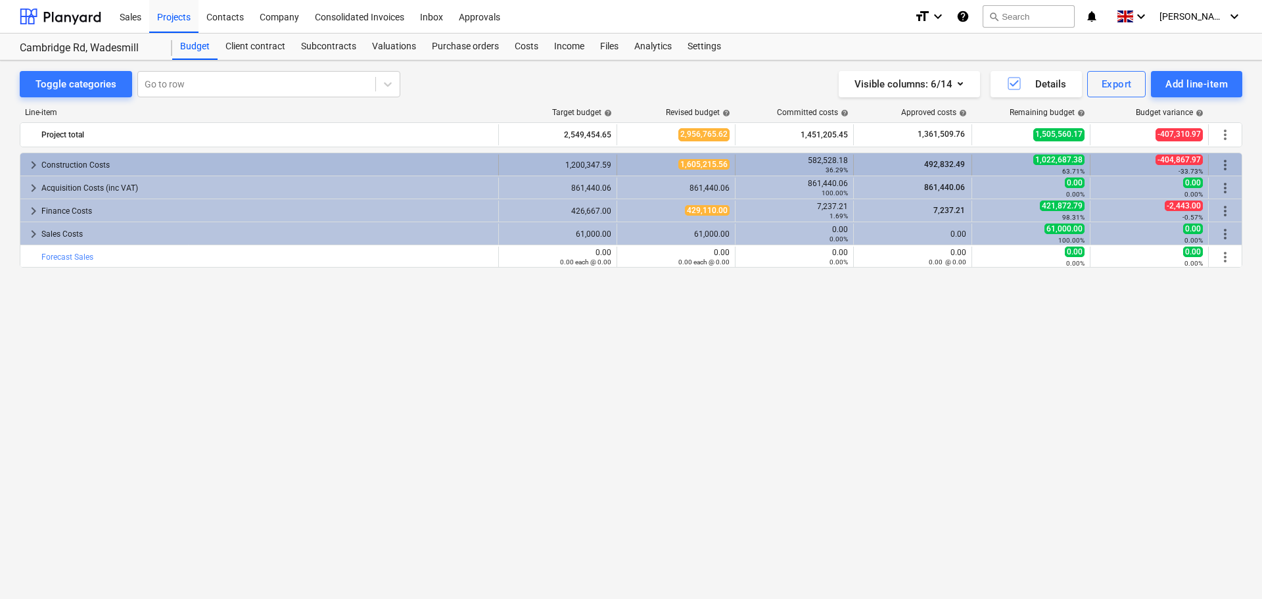
click at [35, 162] on span "keyboard_arrow_right" at bounding box center [34, 165] width 16 height 16
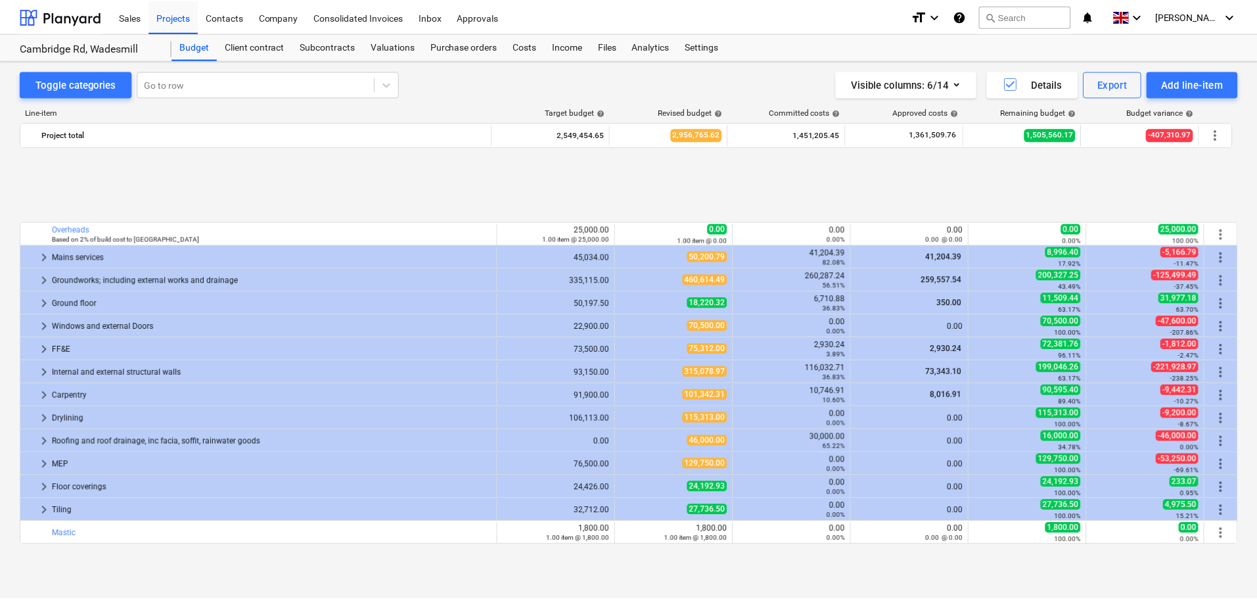
scroll to position [114, 0]
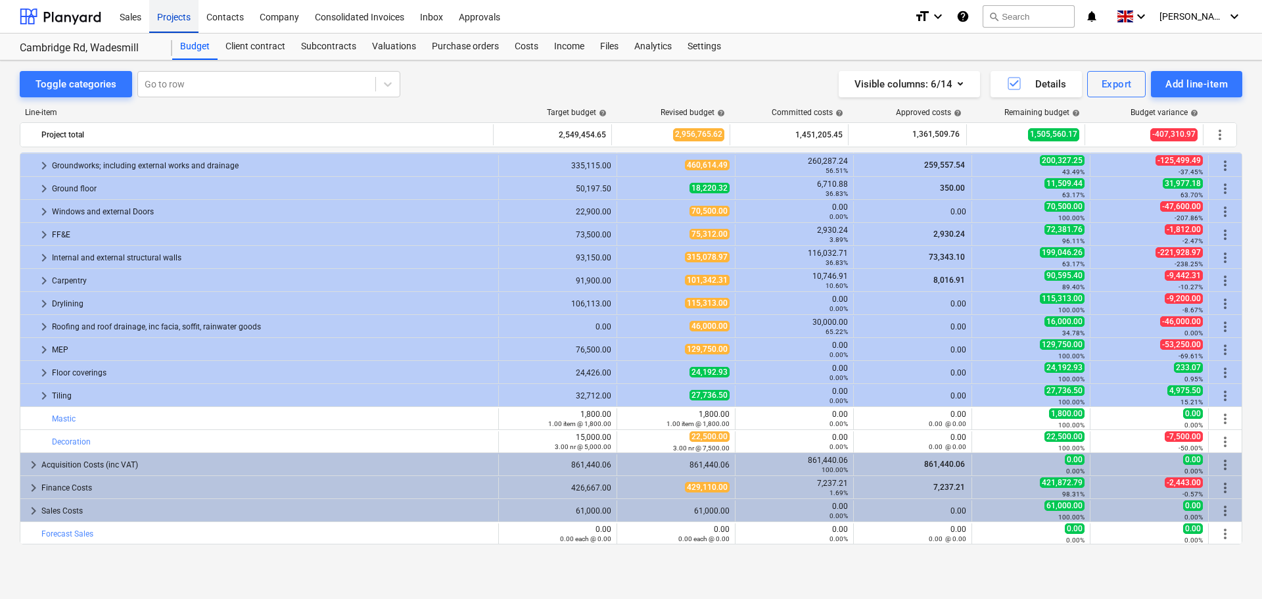
click at [186, 23] on div "Projects" at bounding box center [173, 16] width 49 height 34
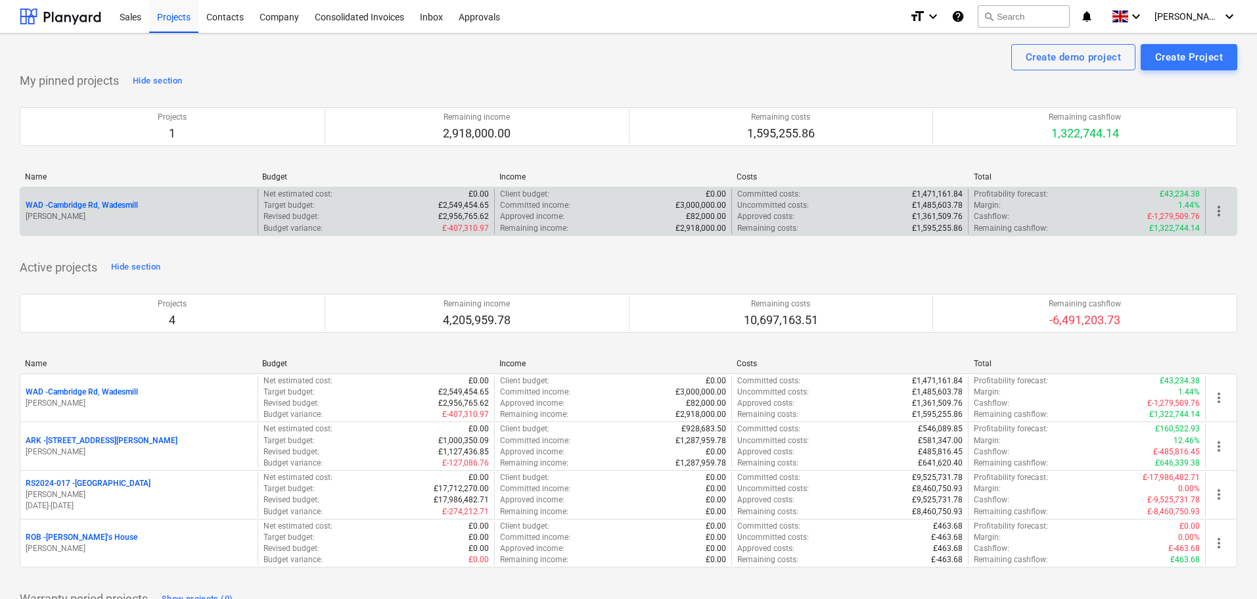
click at [91, 205] on p "WAD - Cambridge Rd, Wadesmill" at bounding box center [82, 205] width 112 height 11
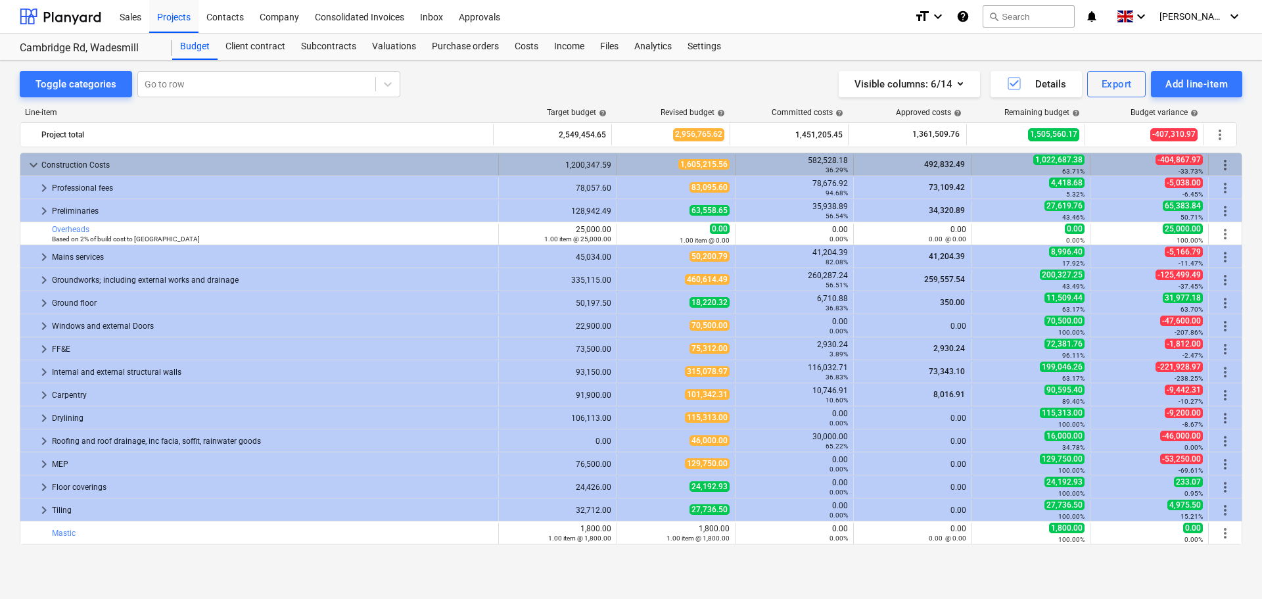
click at [28, 162] on span "keyboard_arrow_down" at bounding box center [34, 165] width 16 height 16
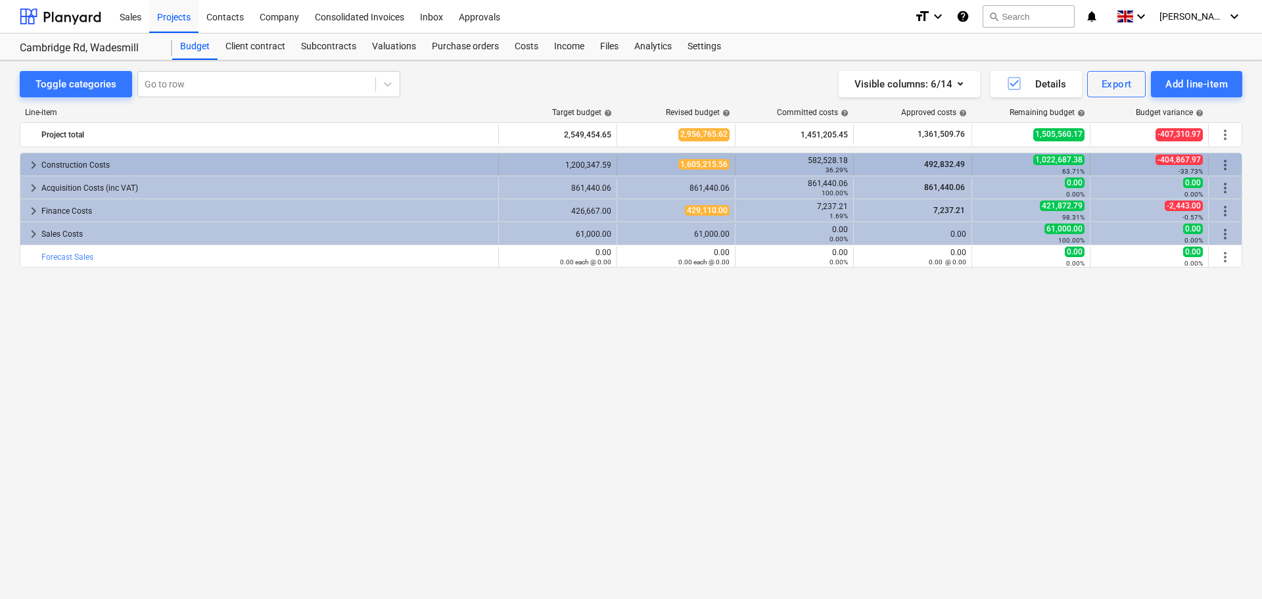
click at [32, 168] on span "keyboard_arrow_right" at bounding box center [34, 165] width 16 height 16
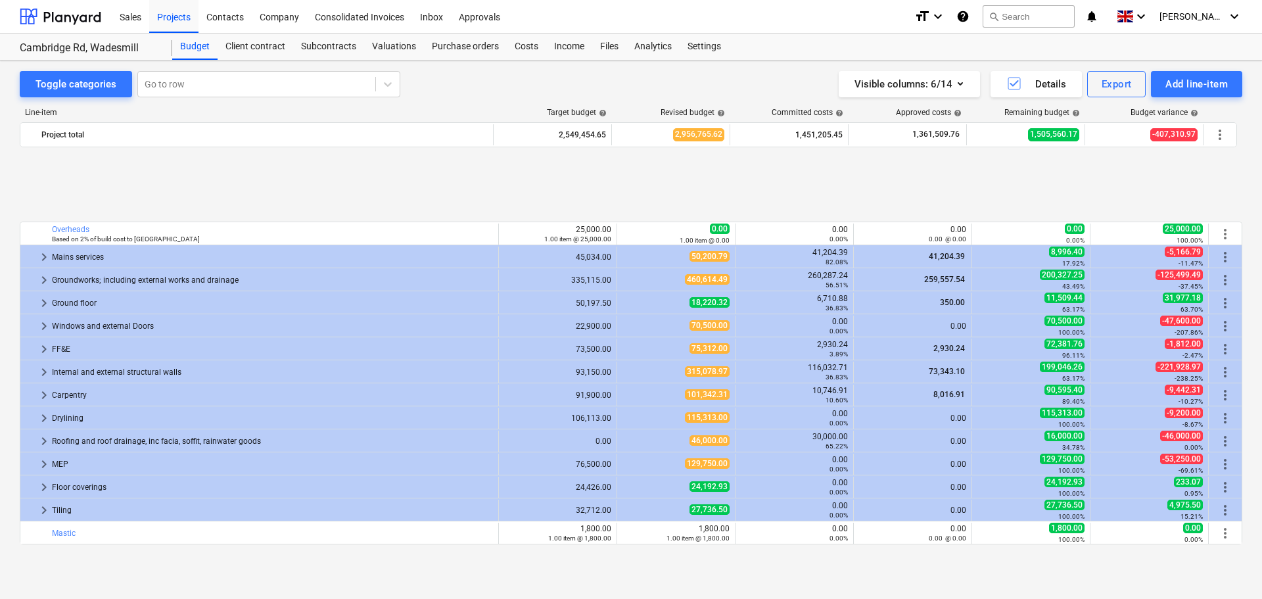
scroll to position [114, 0]
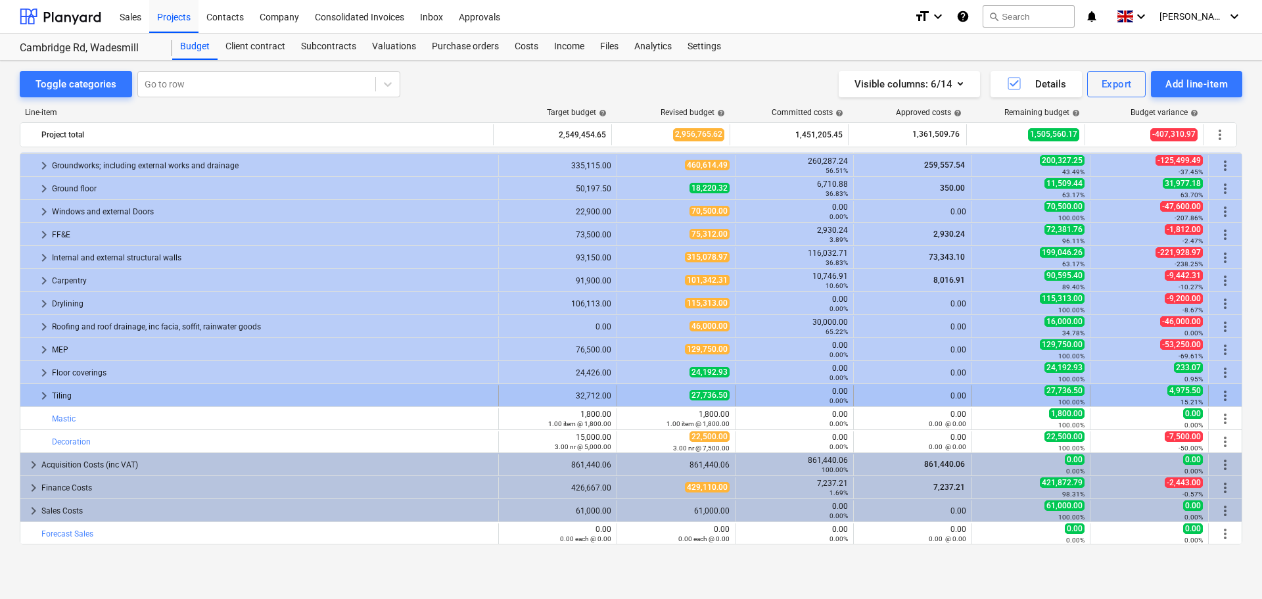
click at [43, 398] on span "keyboard_arrow_right" at bounding box center [44, 396] width 16 height 16
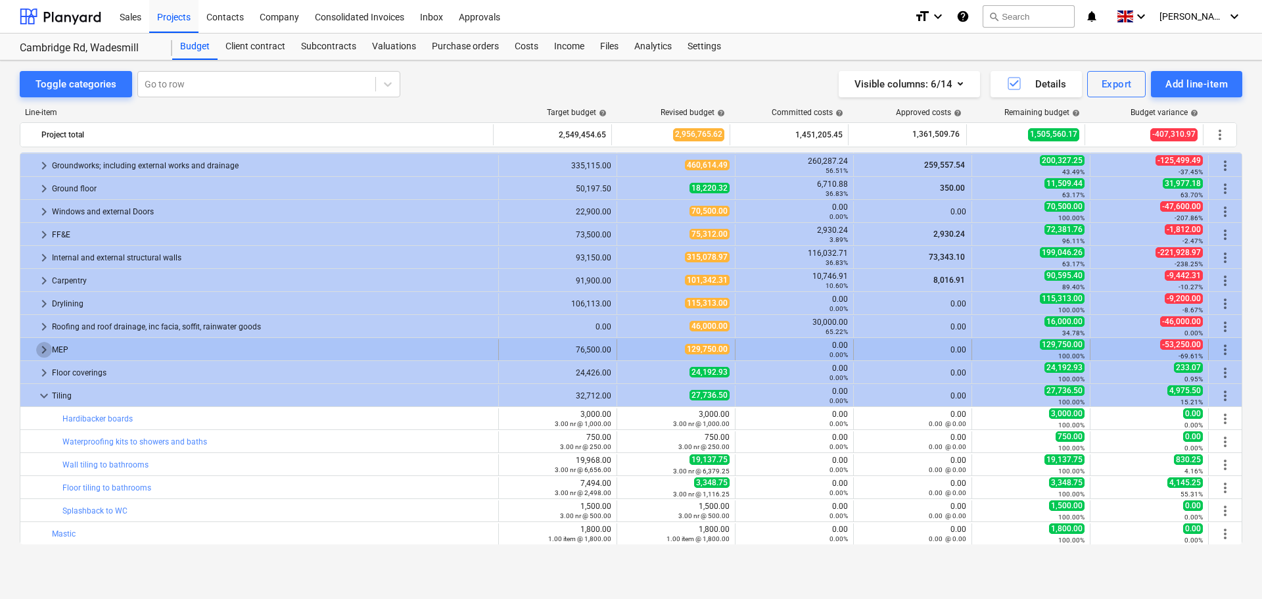
click at [37, 350] on span "keyboard_arrow_right" at bounding box center [44, 350] width 16 height 16
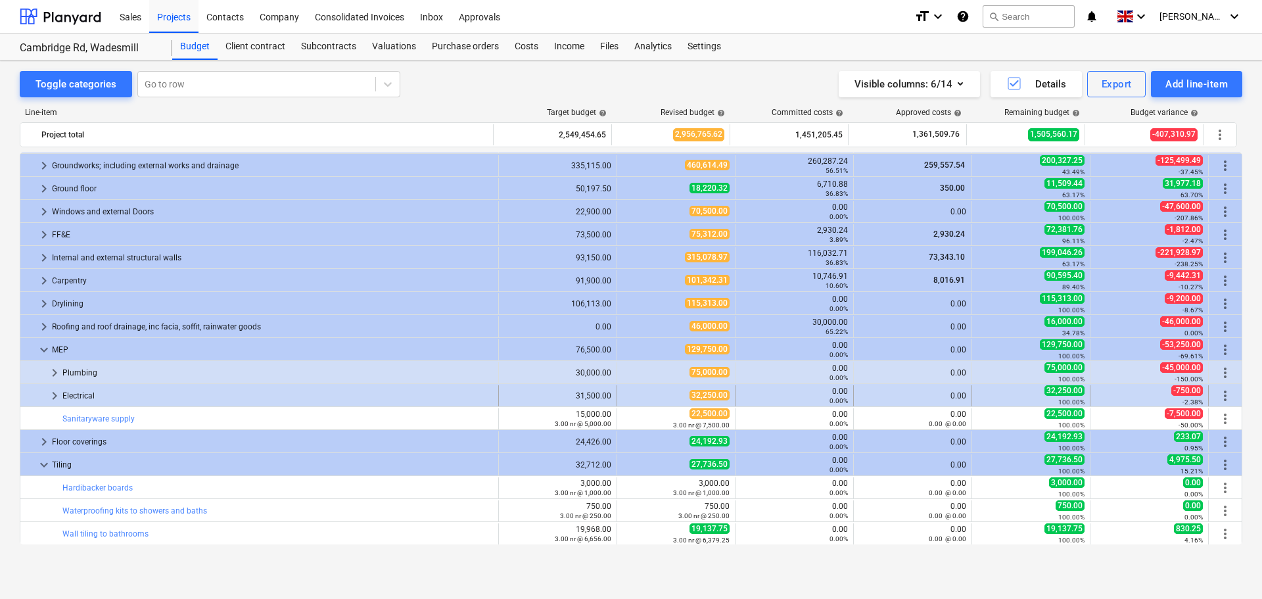
click at [50, 395] on span "keyboard_arrow_right" at bounding box center [55, 396] width 16 height 16
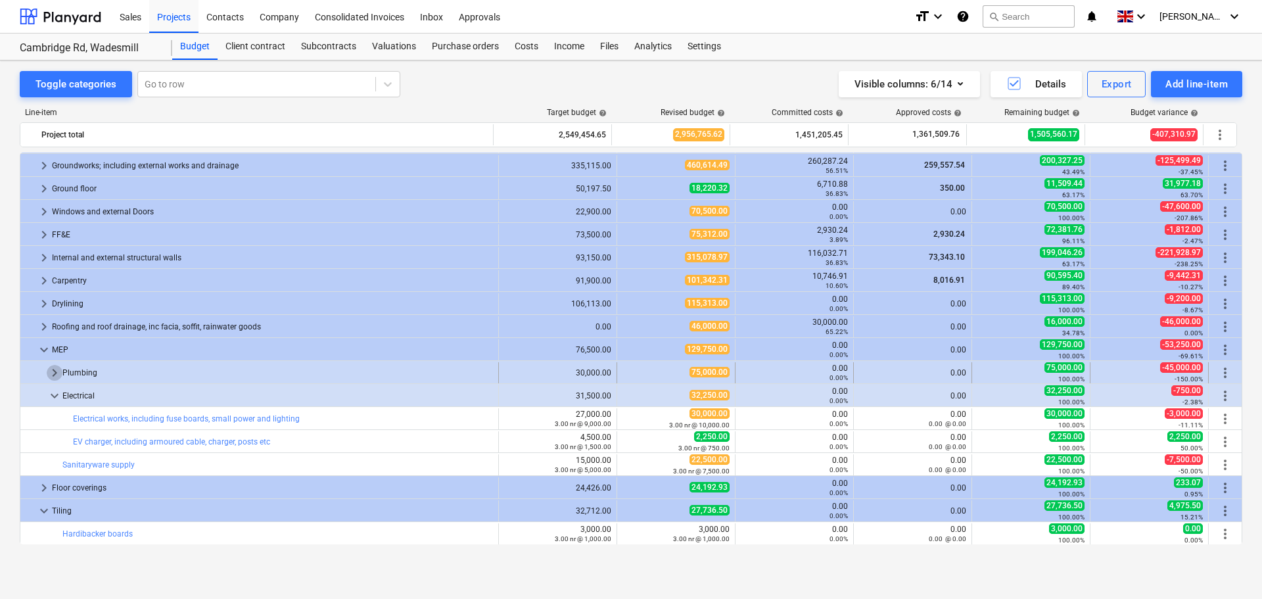
click at [50, 371] on span "keyboard_arrow_right" at bounding box center [55, 373] width 16 height 16
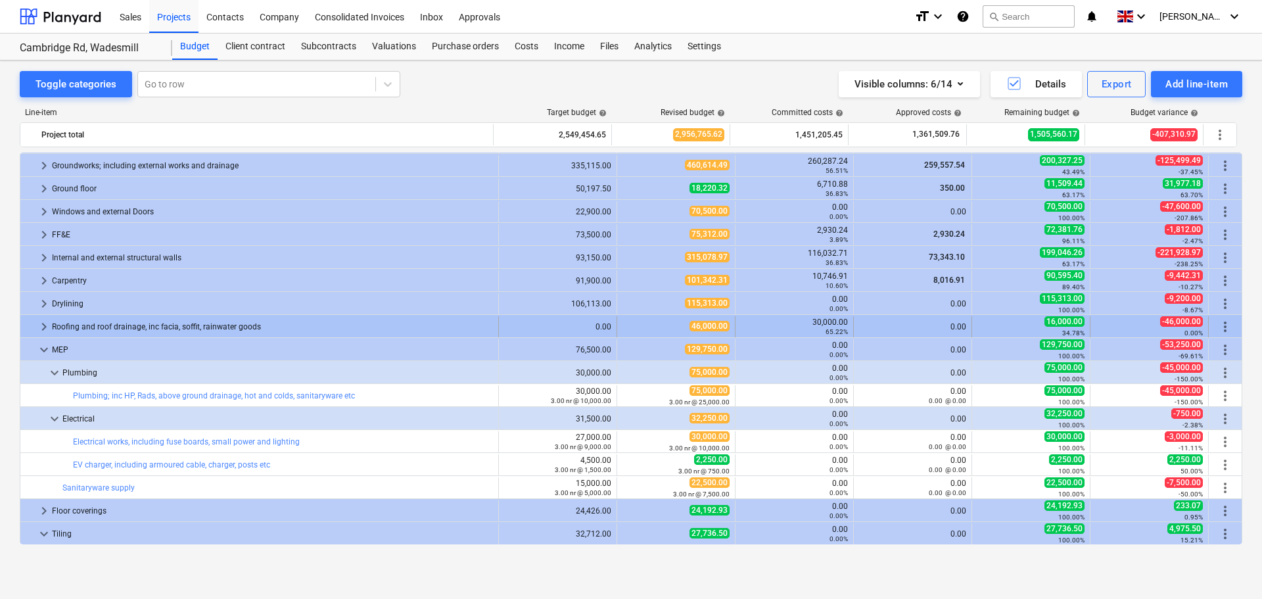
click at [40, 327] on span "keyboard_arrow_right" at bounding box center [44, 327] width 16 height 16
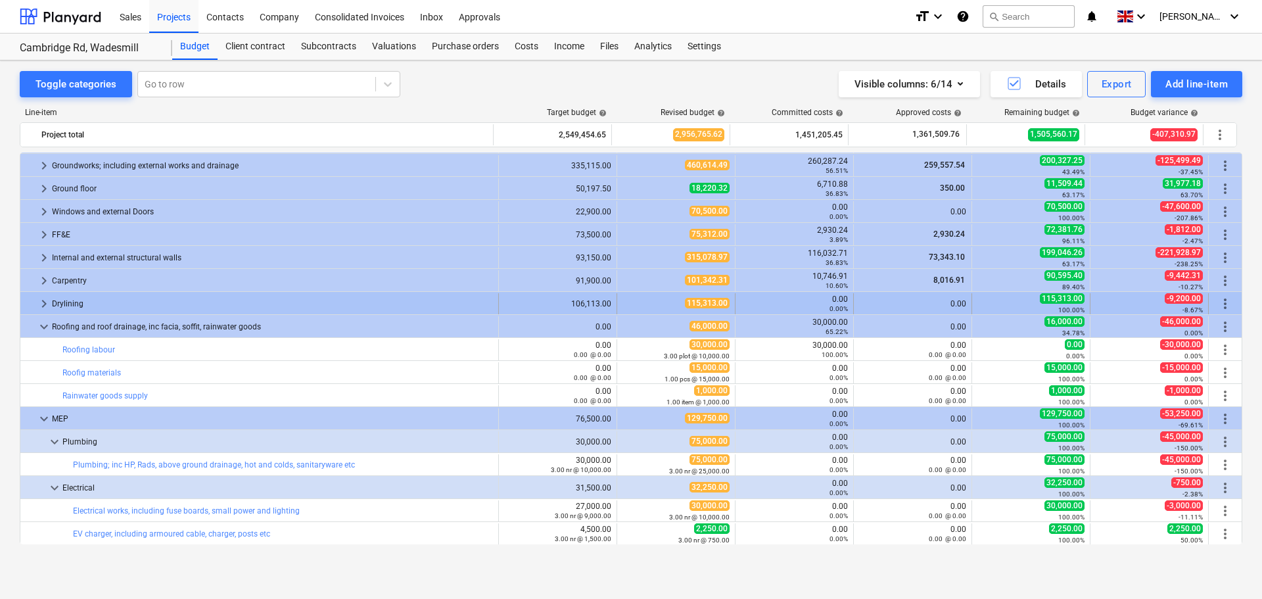
click at [45, 302] on span "keyboard_arrow_right" at bounding box center [44, 304] width 16 height 16
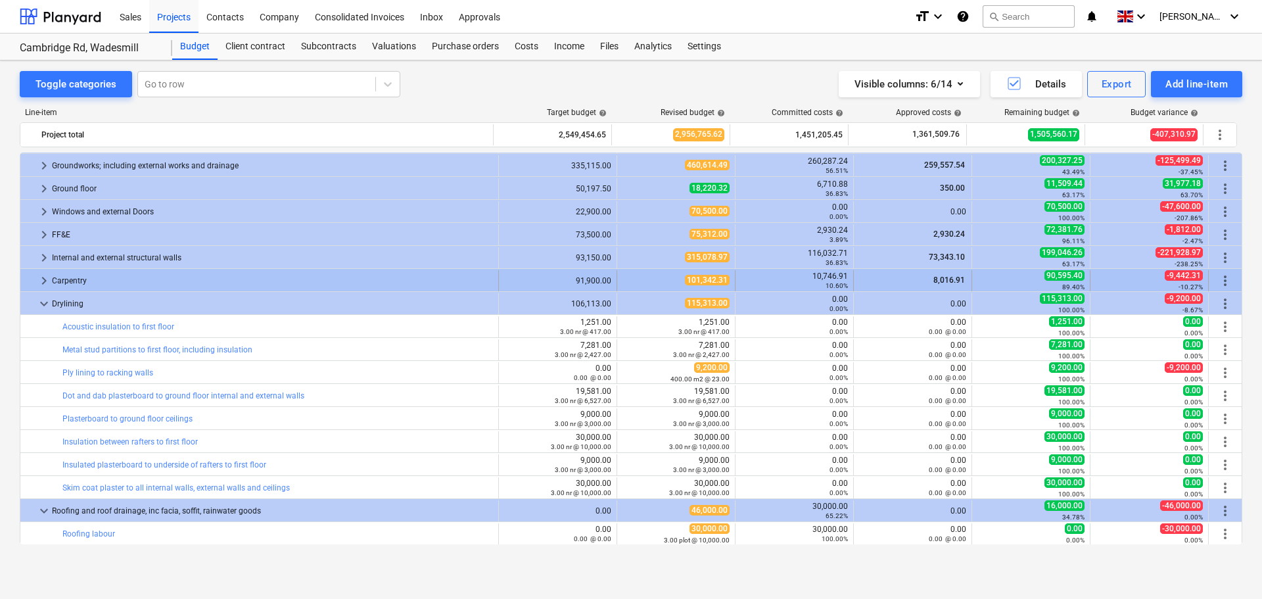
click at [39, 285] on span "keyboard_arrow_right" at bounding box center [44, 281] width 16 height 16
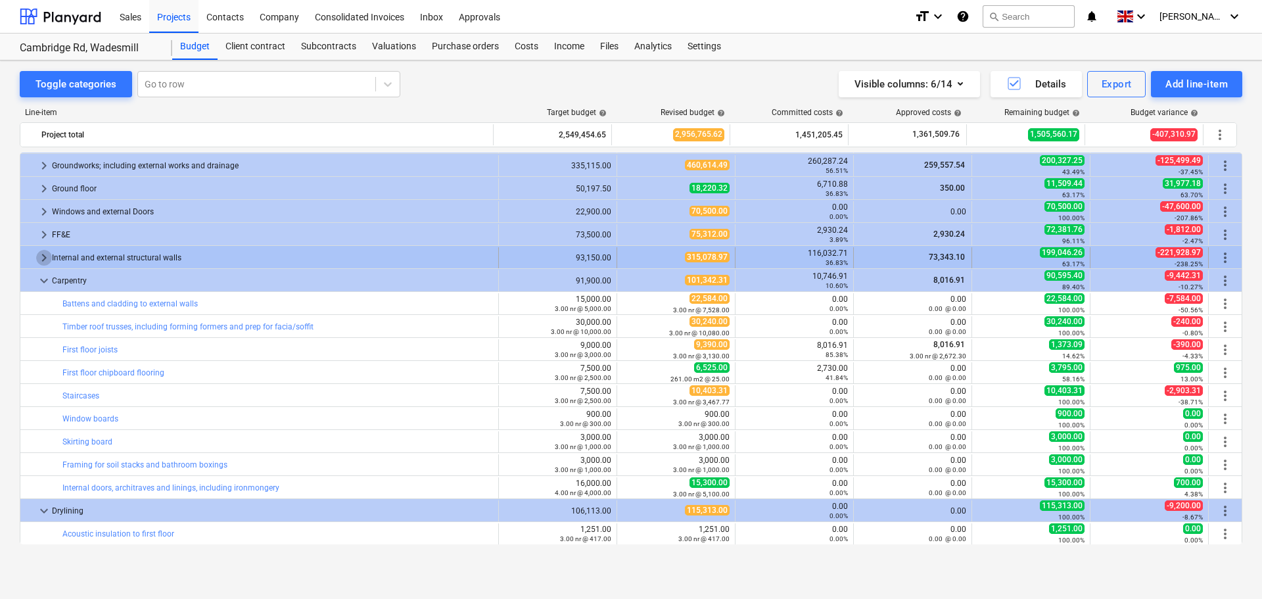
click at [43, 255] on span "keyboard_arrow_right" at bounding box center [44, 258] width 16 height 16
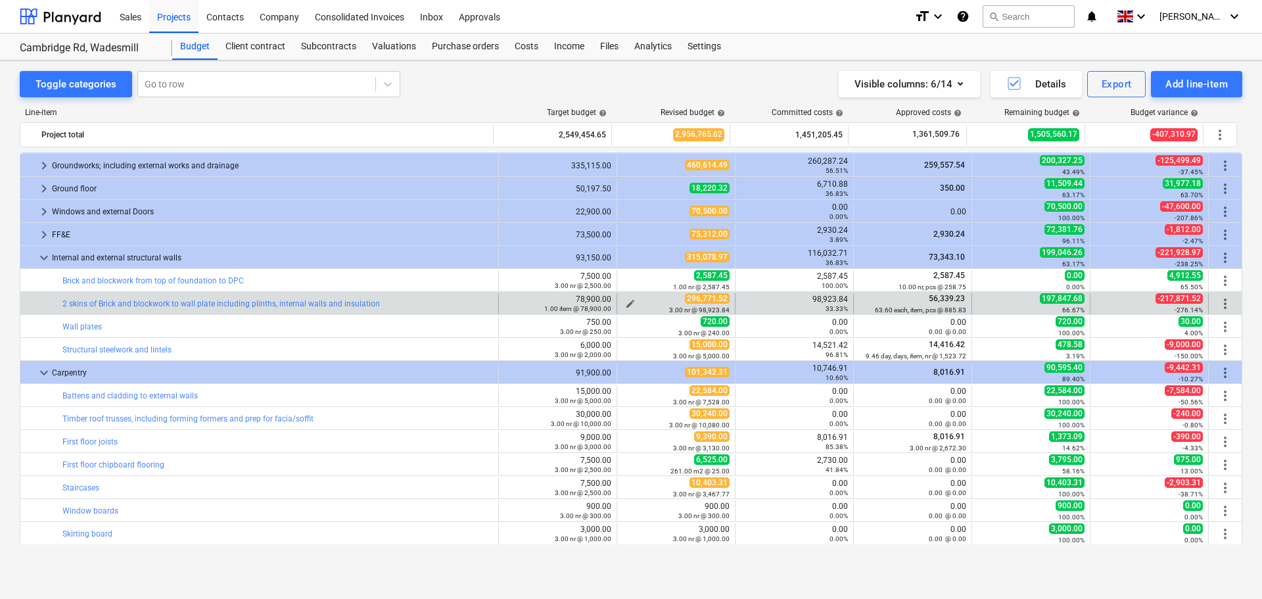
click at [627, 305] on div "3.00 nr @ 98,923.84" at bounding box center [675, 309] width 107 height 9
click at [625, 303] on span "edit" at bounding box center [630, 303] width 11 height 11
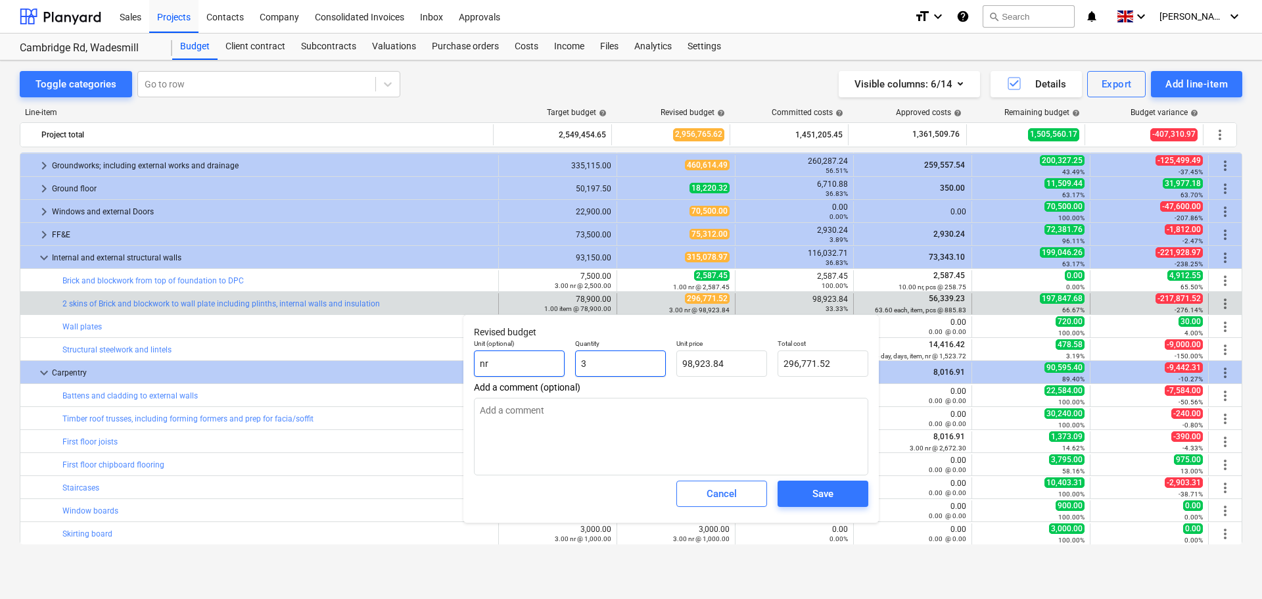
drag, startPoint x: 630, startPoint y: 362, endPoint x: 519, endPoint y: 354, distance: 111.4
click at [519, 354] on div "Unit (optional) nr Quantity 3 Unit price 98,923.84 Total cost 296,771.52" at bounding box center [671, 358] width 405 height 48
type input "1"
type textarea "x"
type input "98,923.84"
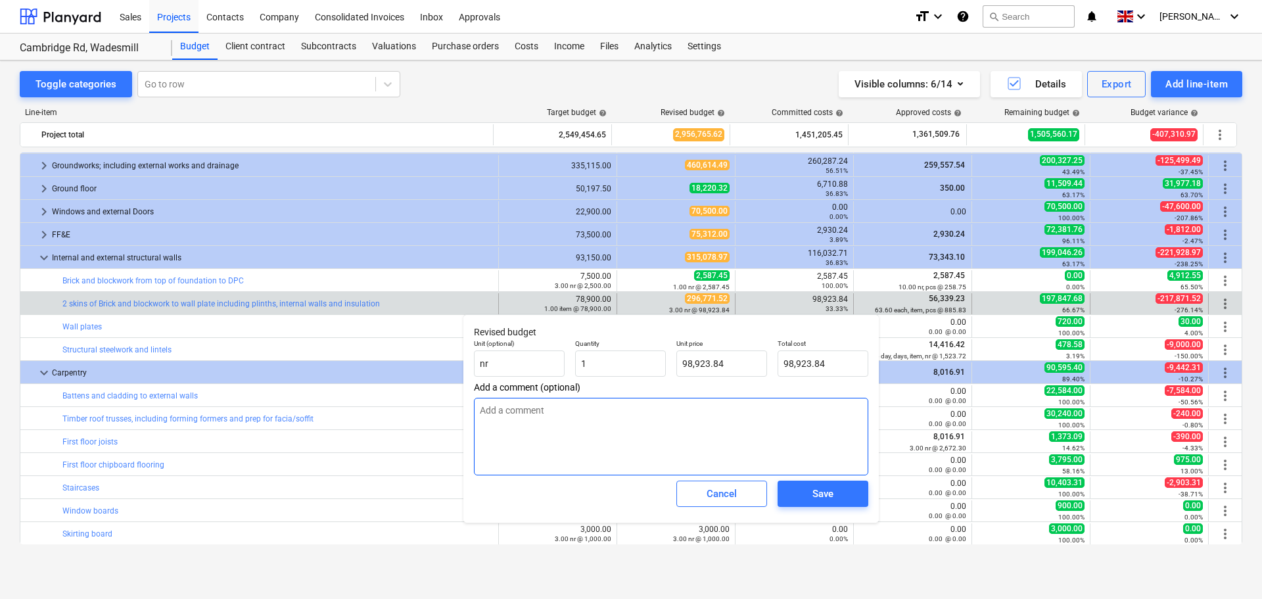
type input "1.00"
click at [724, 408] on textarea at bounding box center [671, 437] width 394 height 78
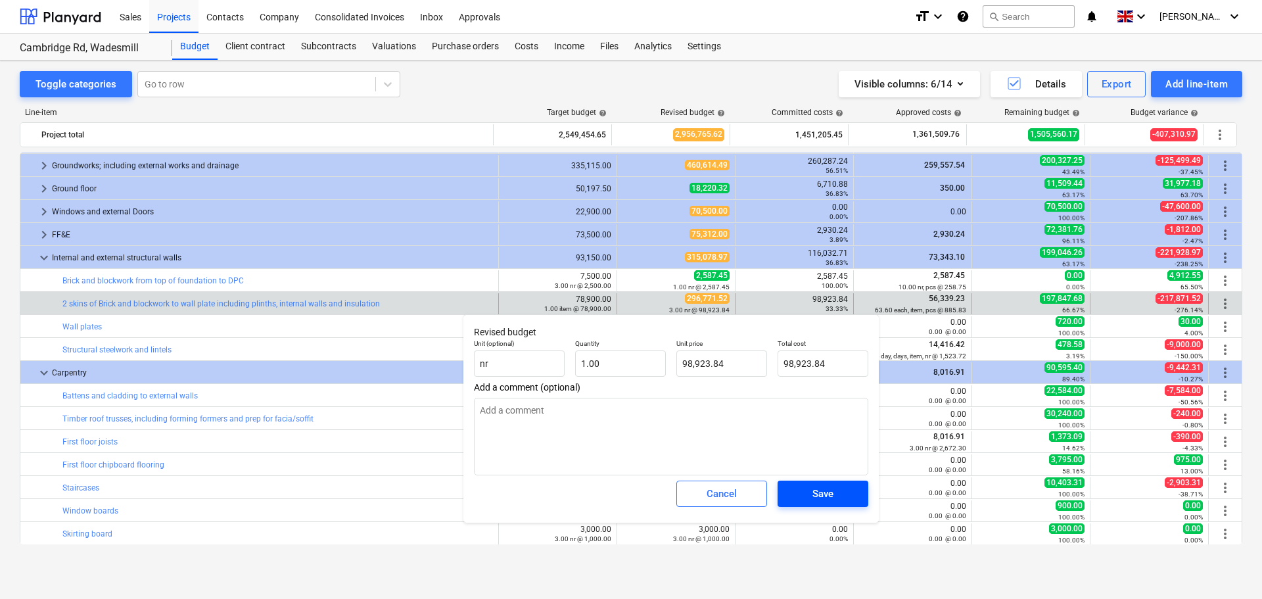
click at [831, 494] on div "Save" at bounding box center [822, 493] width 21 height 17
type textarea "x"
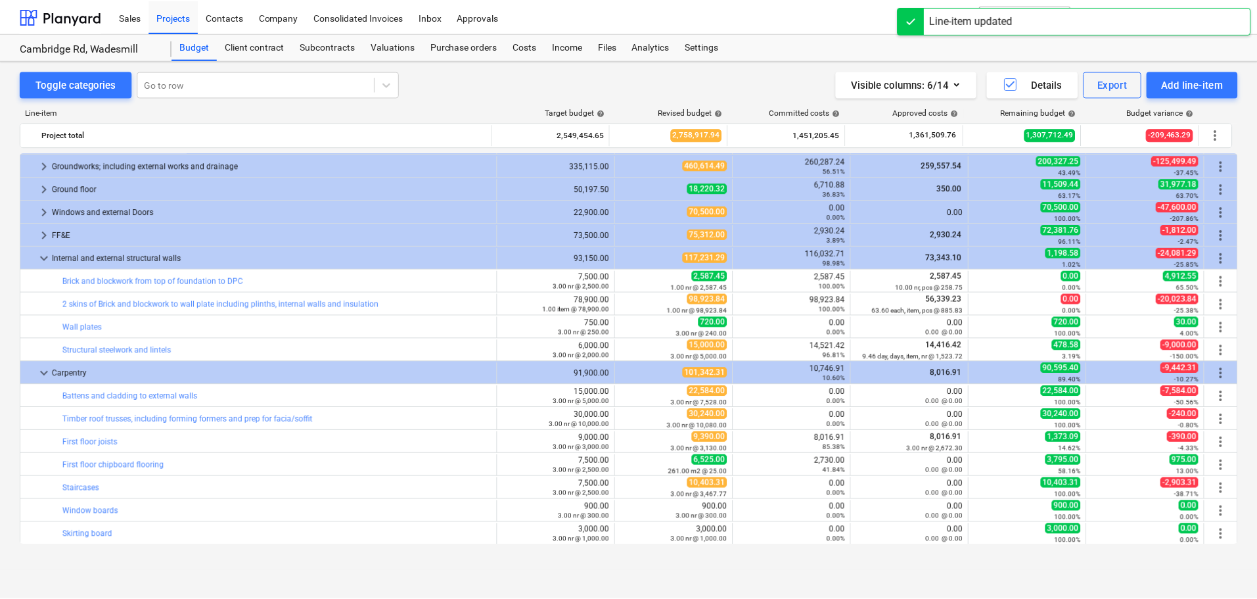
scroll to position [0, 0]
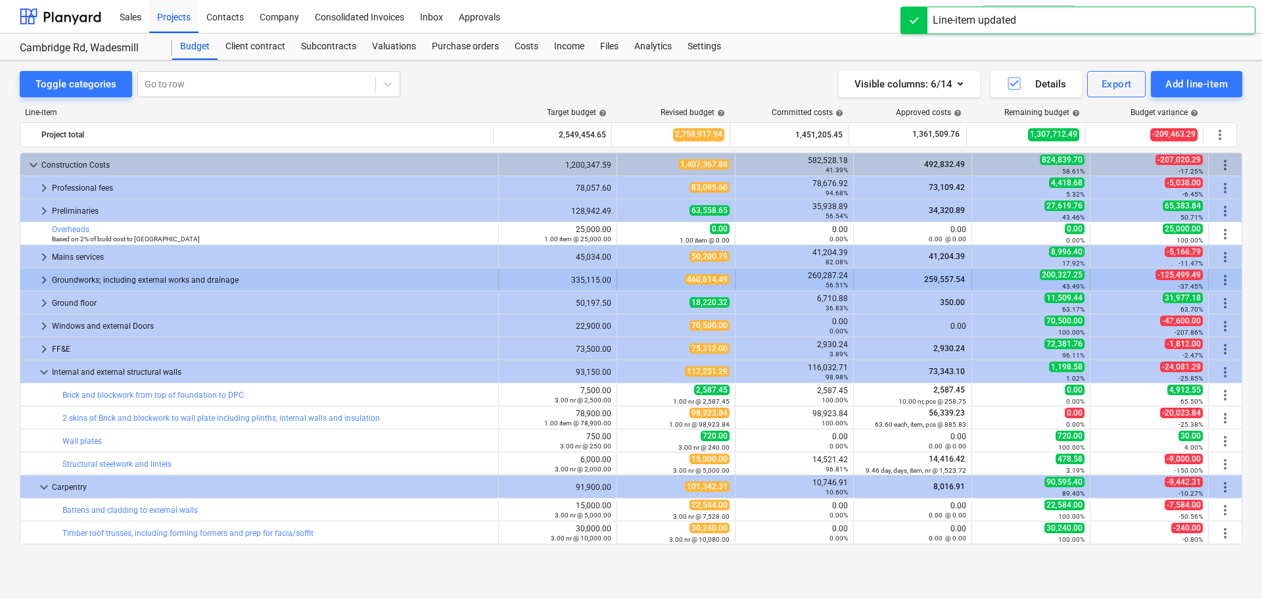
click at [48, 277] on span "keyboard_arrow_right" at bounding box center [44, 280] width 16 height 16
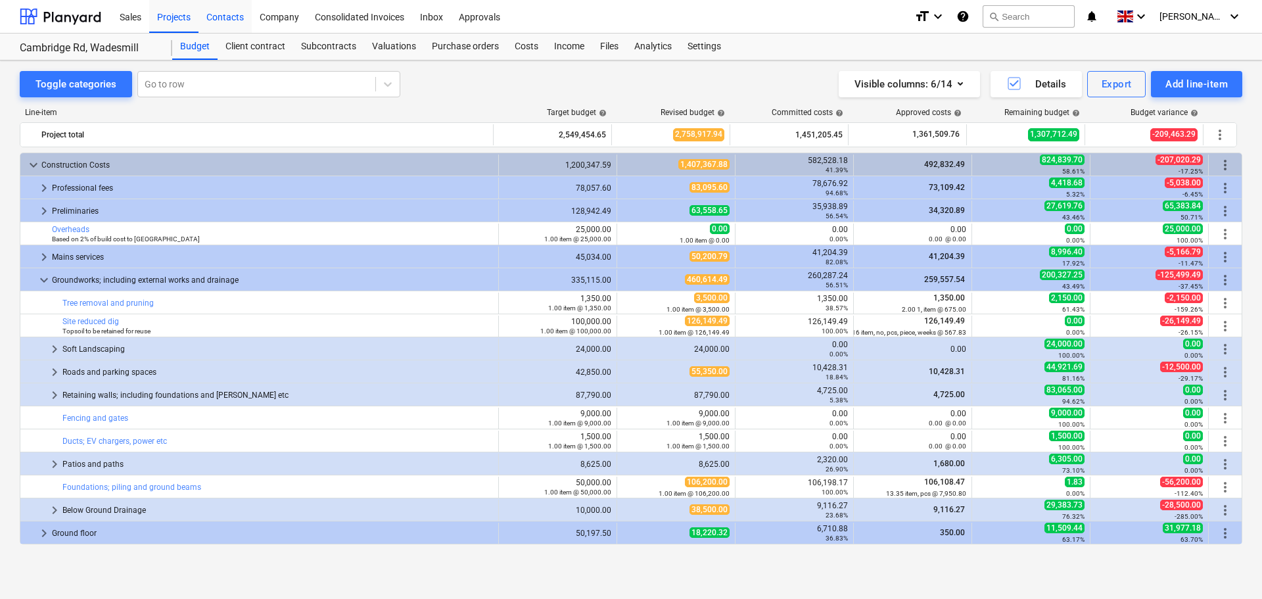
click at [186, 11] on div "Projects" at bounding box center [173, 16] width 49 height 34
